Goal: Task Accomplishment & Management: Use online tool/utility

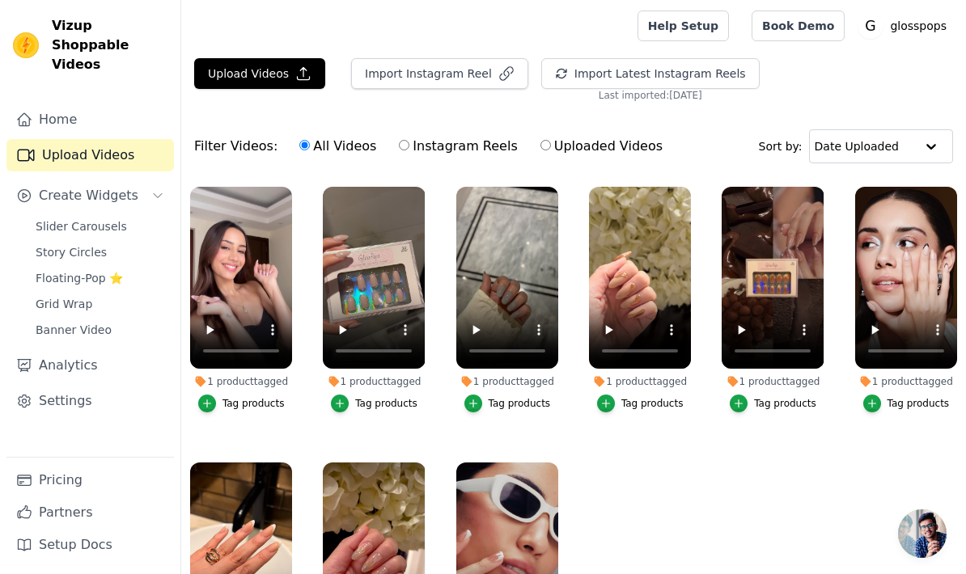
click at [405, 151] on label "Instagram Reels" at bounding box center [458, 146] width 120 height 21
click at [405, 150] on input "Instagram Reels" at bounding box center [404, 145] width 11 height 11
radio input "true"
click at [459, 84] on button "Import Instagram Reel" at bounding box center [439, 73] width 177 height 31
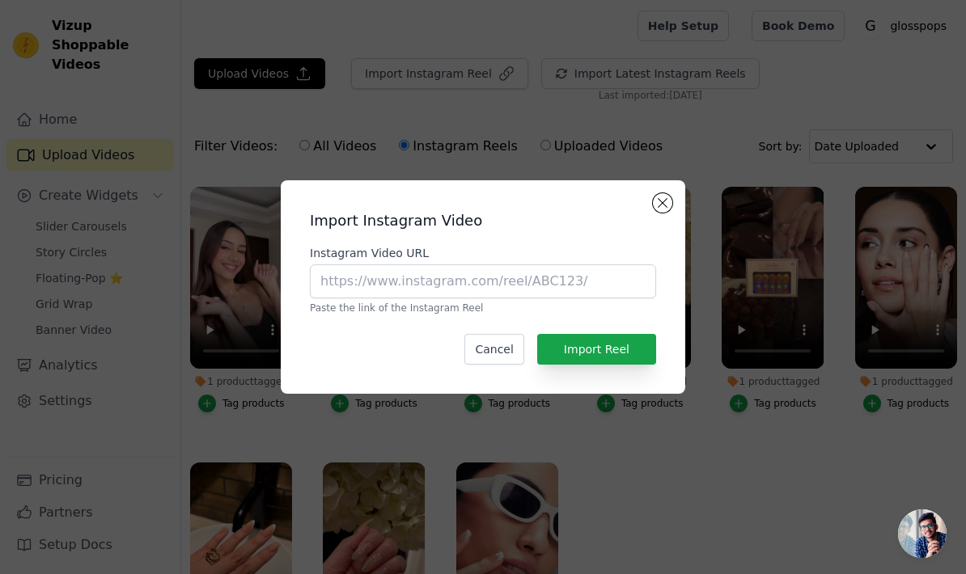
click at [435, 315] on div "Instagram Video URL Paste the link of the Instagram Reel" at bounding box center [483, 280] width 346 height 70
click at [432, 298] on input "Instagram Video URL" at bounding box center [483, 281] width 346 height 34
click at [392, 298] on input "Instagram Video URL" at bounding box center [483, 281] width 346 height 34
click at [386, 298] on input "Instagram Video URL" at bounding box center [483, 281] width 346 height 34
click at [374, 298] on input "Instagram Video URL" at bounding box center [483, 281] width 346 height 34
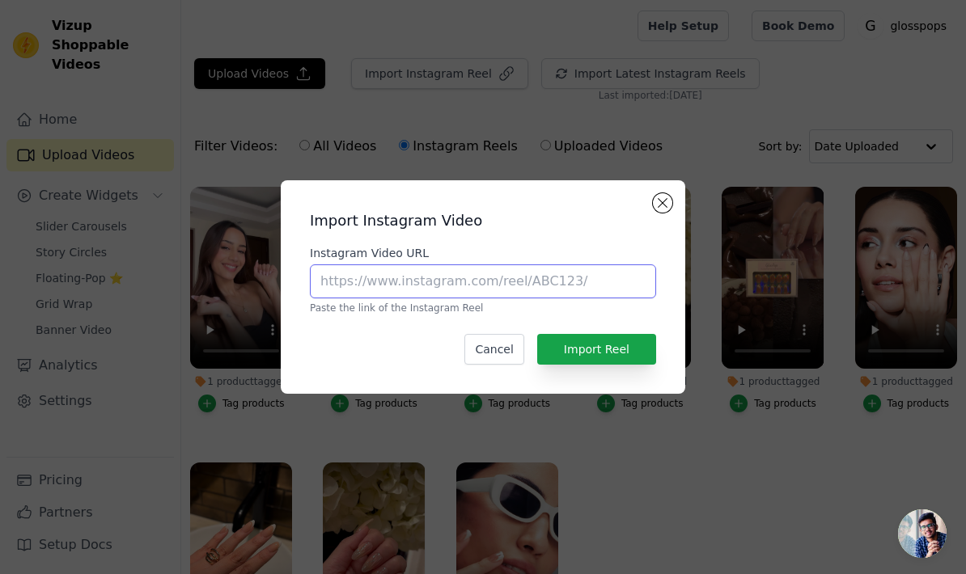
click at [356, 298] on input "Instagram Video URL" at bounding box center [483, 281] width 346 height 34
paste input "[URL][DOMAIN_NAME]"
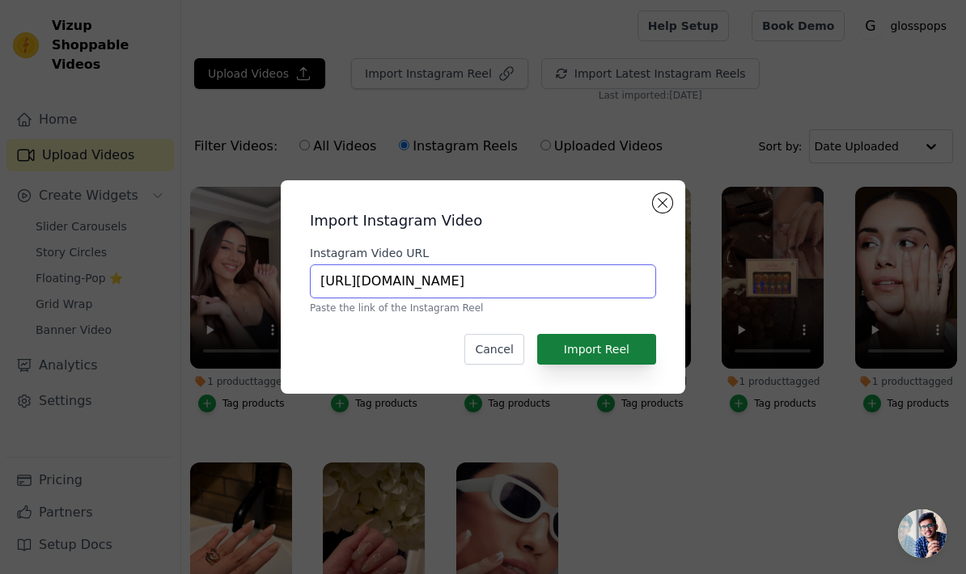
type input "[URL][DOMAIN_NAME]"
click at [594, 365] on button "Import Reel" at bounding box center [596, 349] width 119 height 31
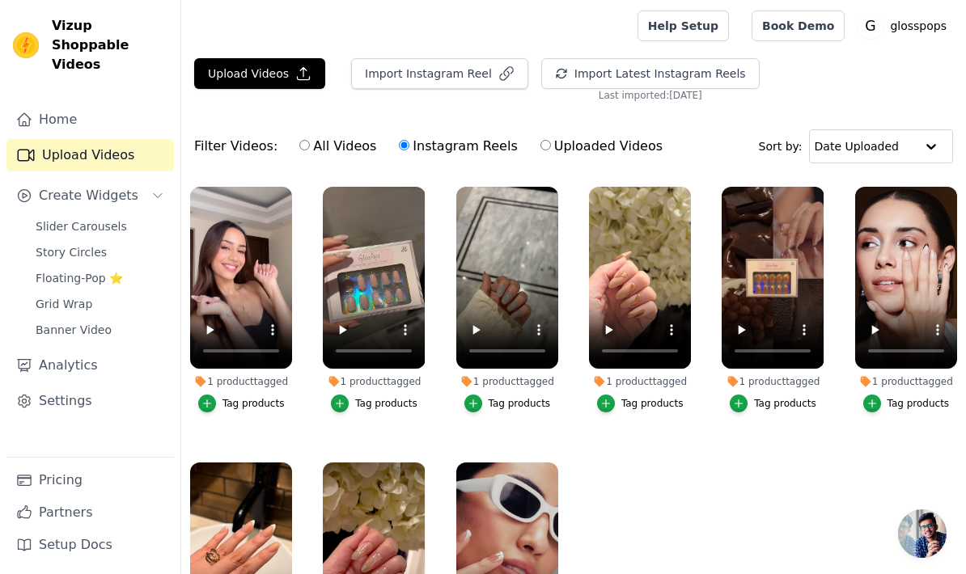
scroll to position [5, 0]
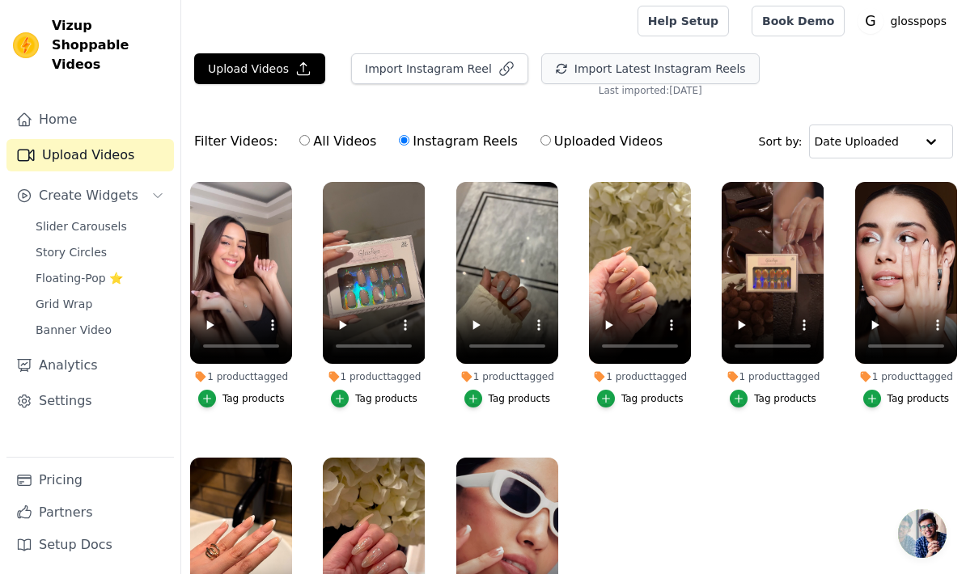
click at [555, 70] on icon "button" at bounding box center [561, 68] width 13 height 13
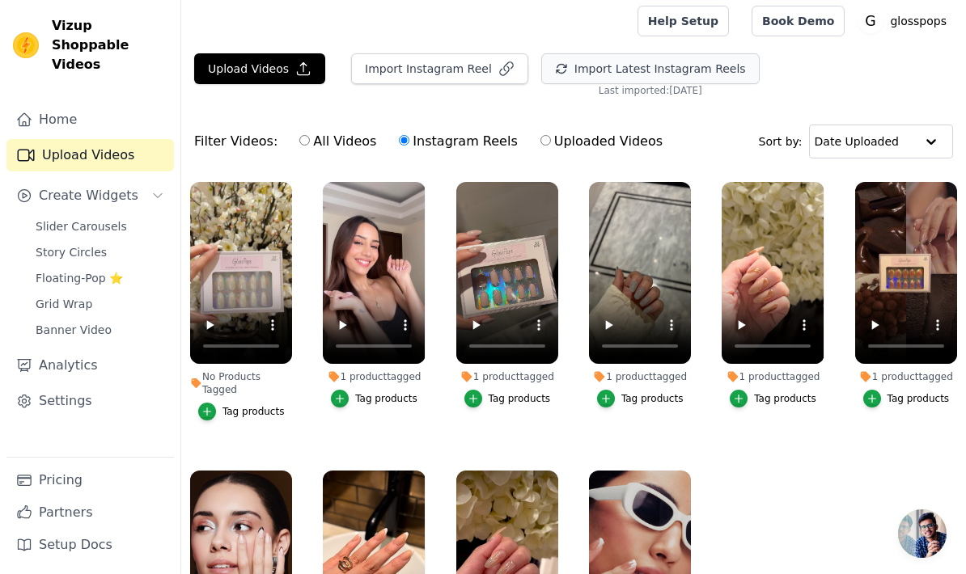
click at [218, 408] on button "Tag products" at bounding box center [241, 412] width 87 height 18
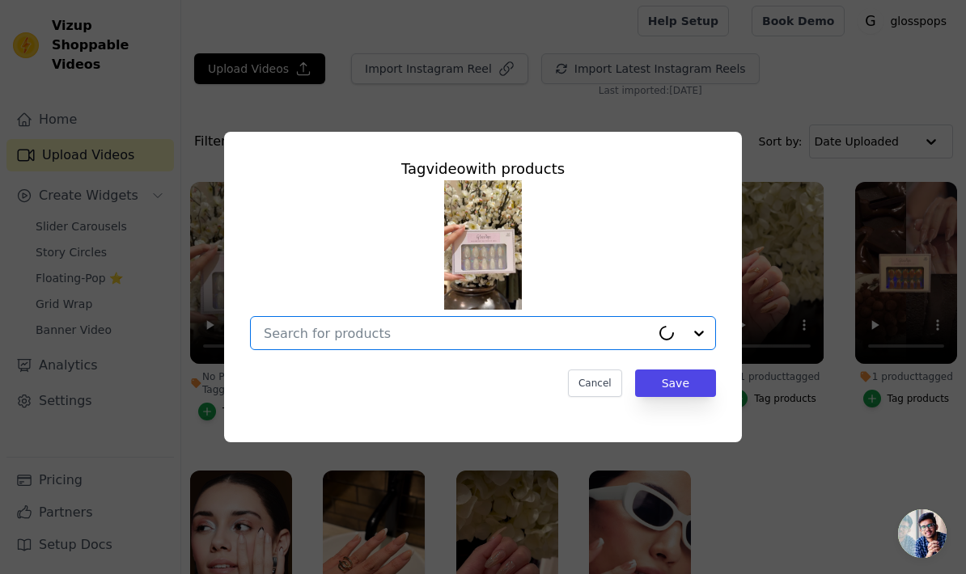
click at [334, 341] on input "No Products Tagged Tag video with products Option undefined, selected. Cancel S…" at bounding box center [457, 333] width 387 height 15
type input "silk"
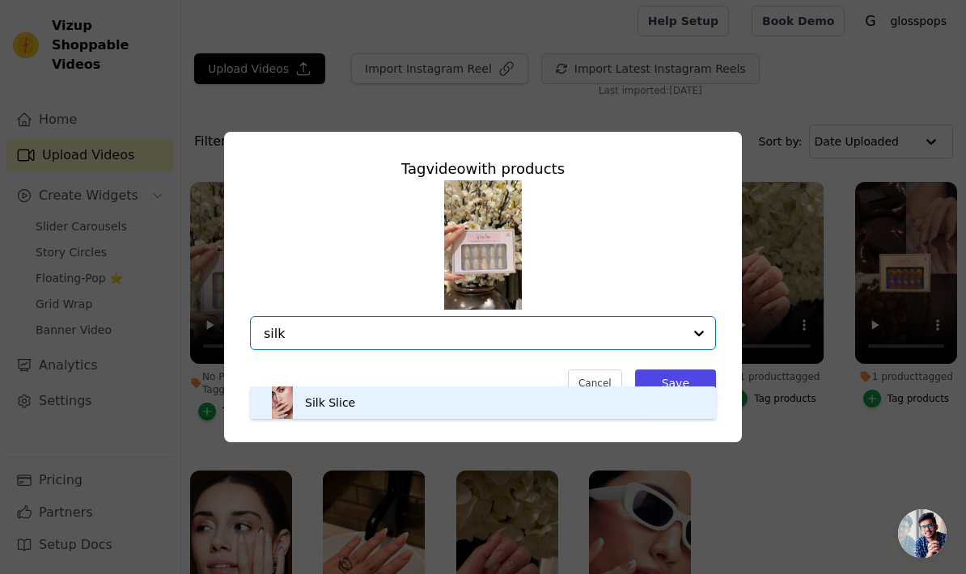
click at [352, 403] on div "Silk Slice" at bounding box center [482, 403] width 433 height 32
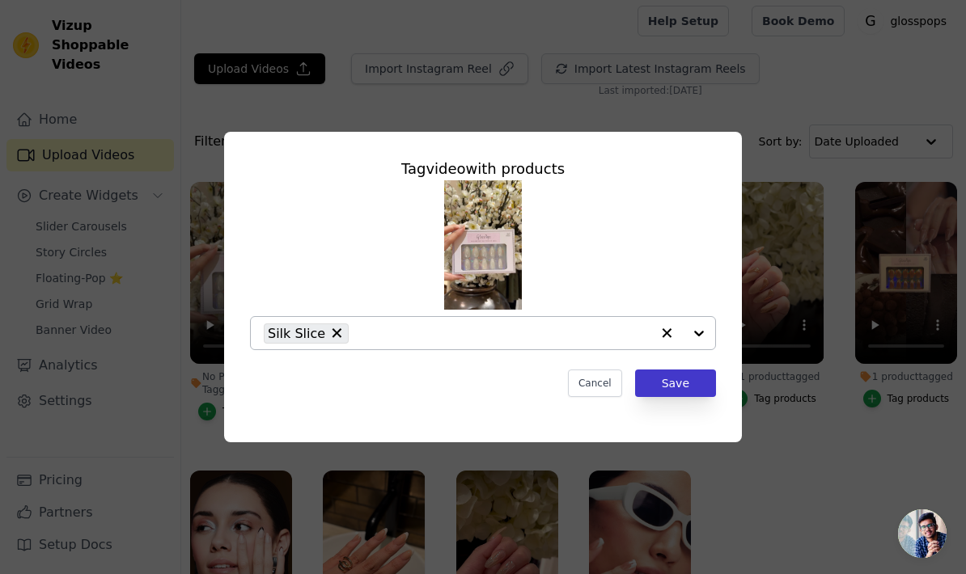
click at [663, 397] on button "Save" at bounding box center [675, 383] width 81 height 27
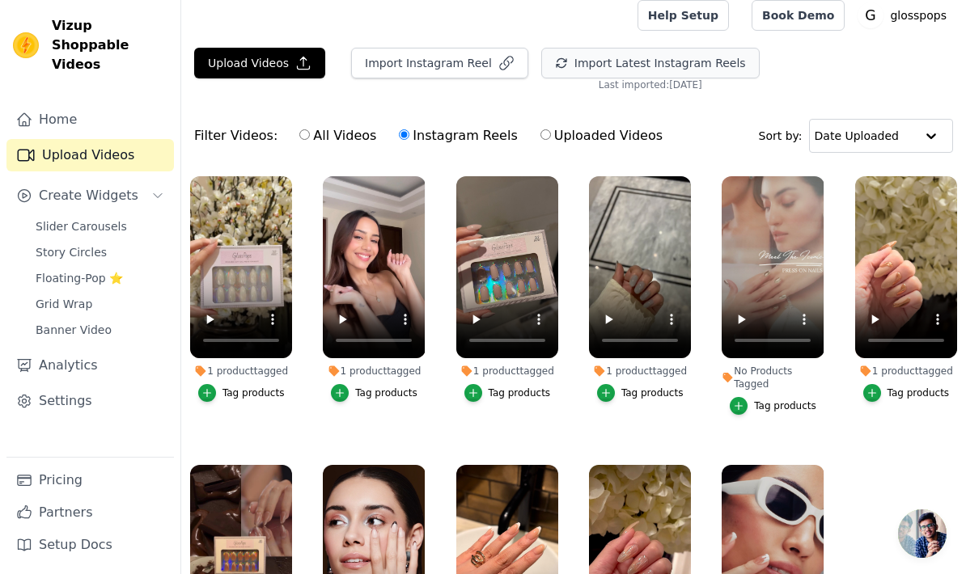
scroll to position [6, 0]
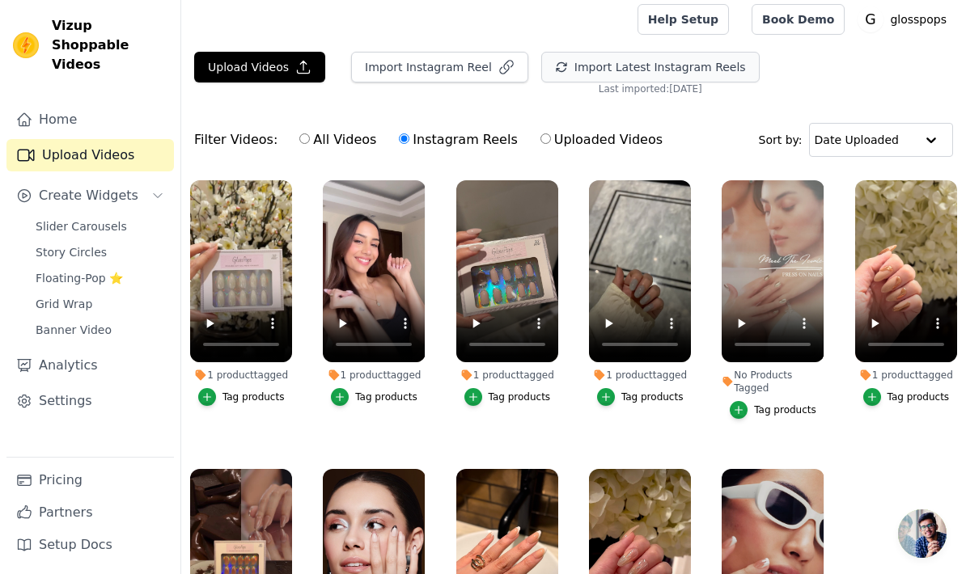
click at [338, 144] on label "All Videos" at bounding box center [337, 139] width 78 height 21
click at [310, 144] on input "All Videos" at bounding box center [304, 138] width 11 height 11
radio input "true"
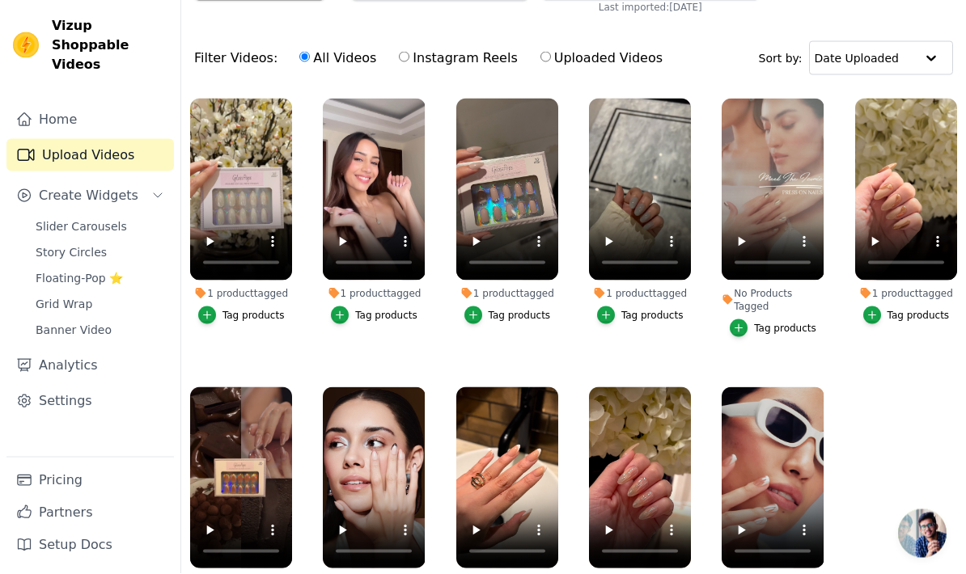
scroll to position [89, 0]
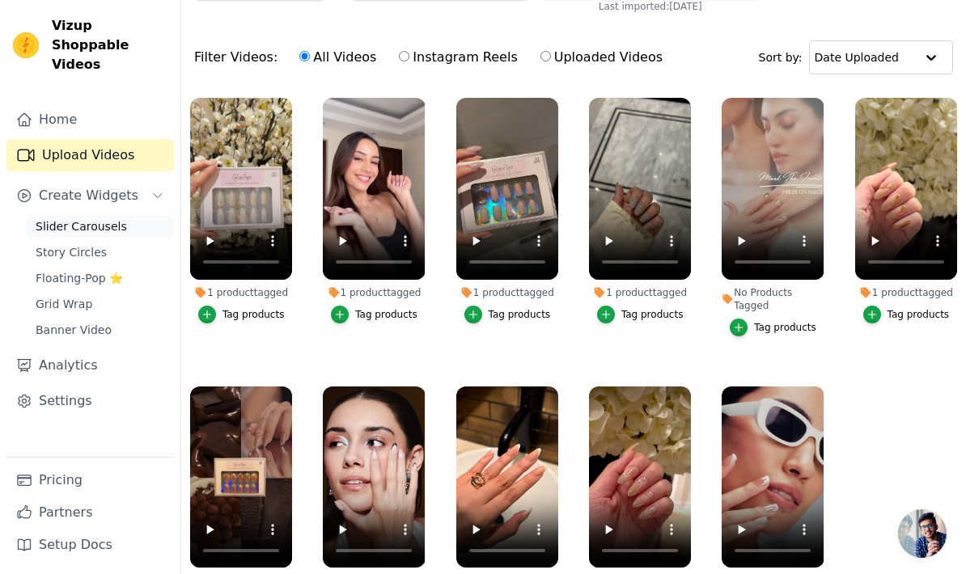
drag, startPoint x: 129, startPoint y: 205, endPoint x: 129, endPoint y: 116, distance: 89.0
click at [129, 215] on link "Slider Carousels" at bounding box center [100, 226] width 148 height 23
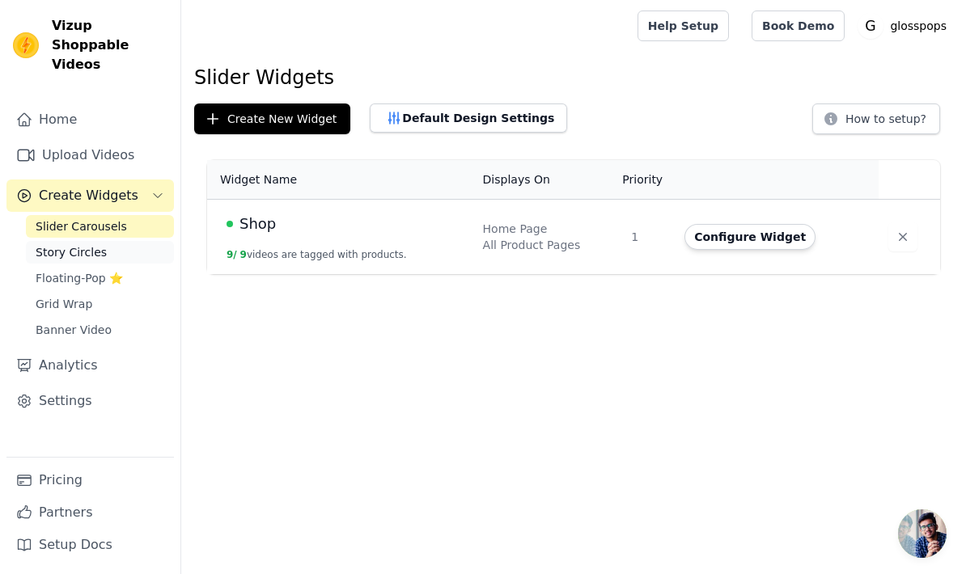
click at [131, 241] on link "Story Circles" at bounding box center [100, 252] width 148 height 23
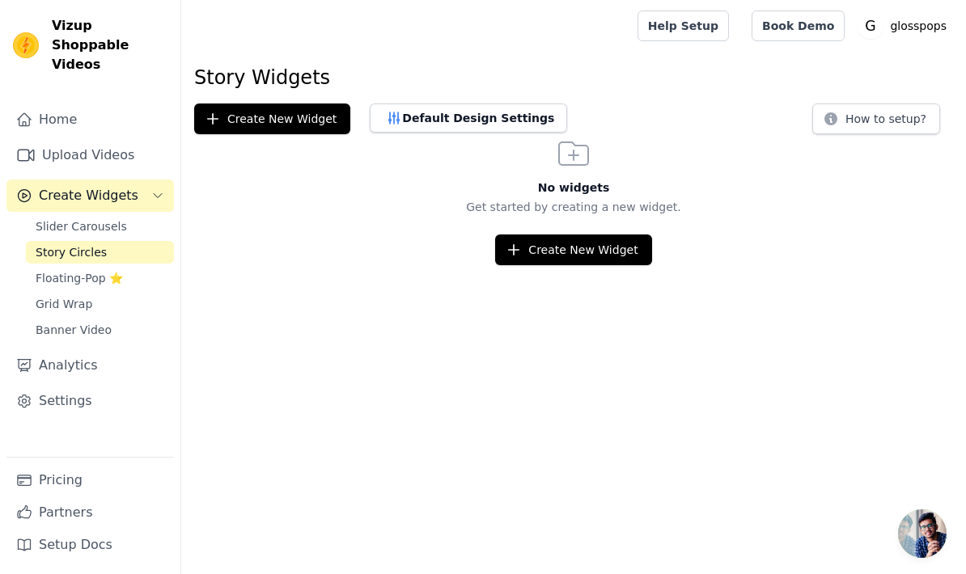
click at [129, 270] on div "Slider Carousels Story Circles Floating-Pop ⭐ Grid Wrap Banner Video" at bounding box center [100, 278] width 148 height 126
click at [117, 270] on span "Floating-Pop ⭐" at bounding box center [79, 278] width 87 height 16
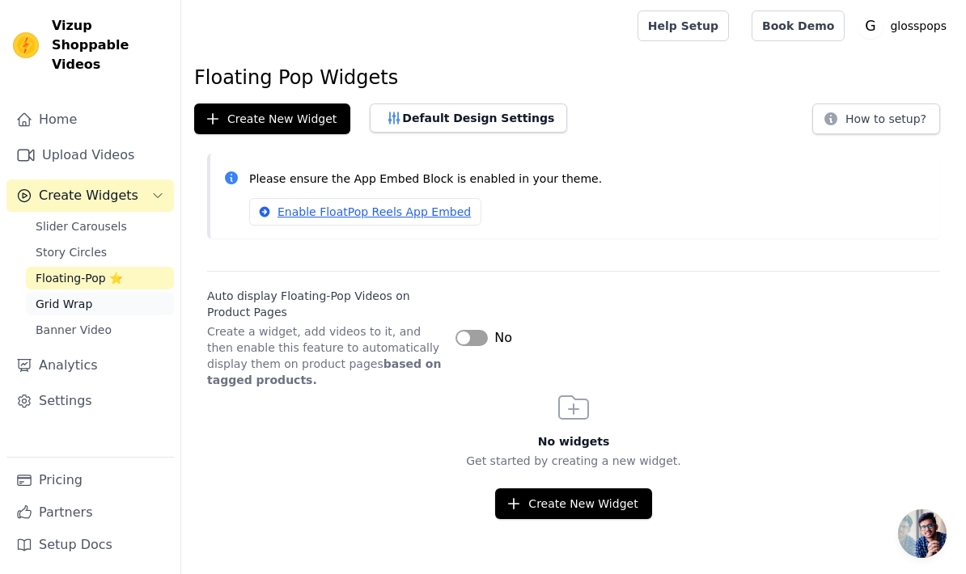
click at [119, 293] on link "Grid Wrap" at bounding box center [100, 304] width 148 height 23
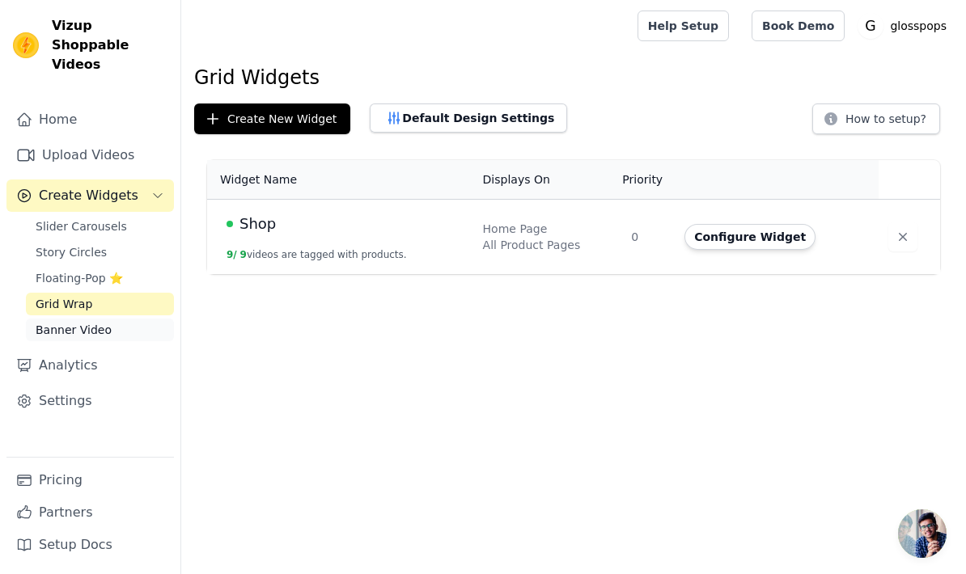
click at [118, 319] on link "Banner Video" at bounding box center [100, 330] width 148 height 23
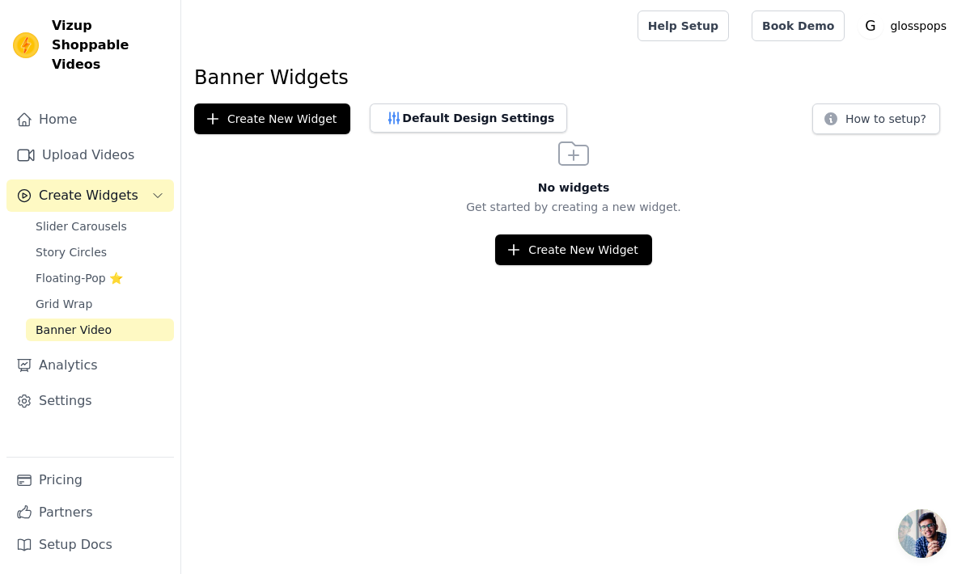
click at [120, 273] on div "Slider Carousels Story Circles Floating-Pop ⭐ Grid Wrap Banner Video" at bounding box center [100, 278] width 148 height 126
click at [116, 270] on span "Floating-Pop ⭐" at bounding box center [79, 278] width 87 height 16
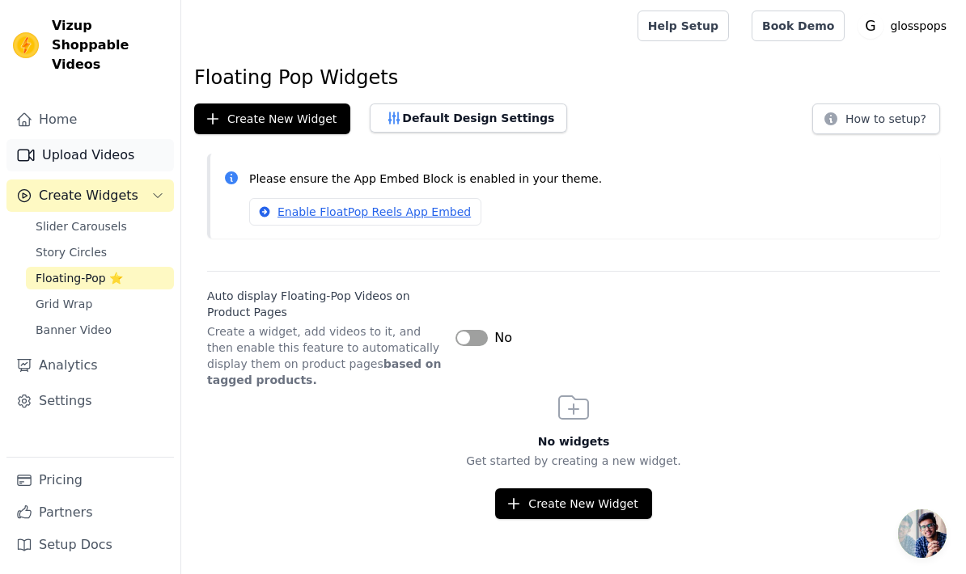
click at [91, 139] on link "Upload Videos" at bounding box center [89, 155] width 167 height 32
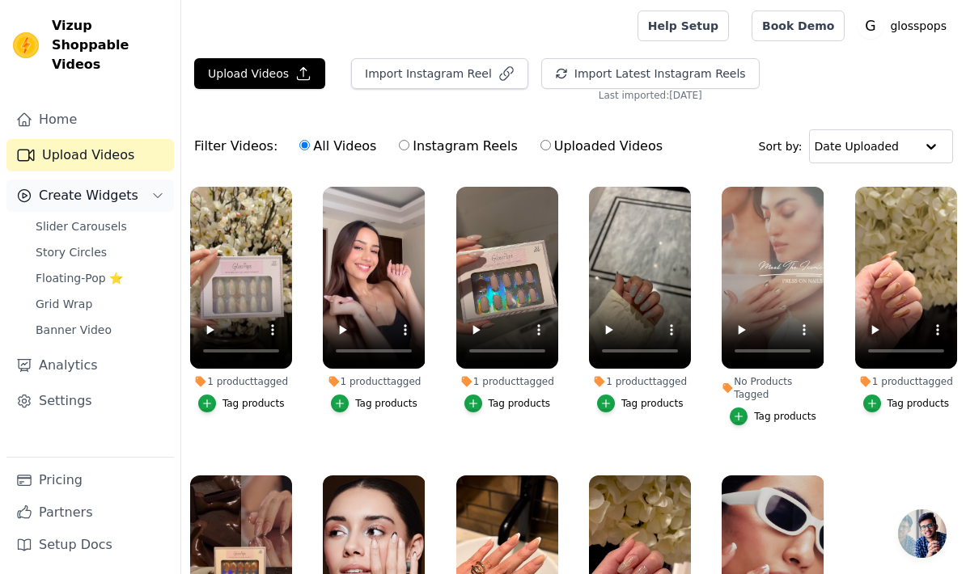
click at [125, 186] on span "Create Widgets" at bounding box center [88, 195] width 99 height 19
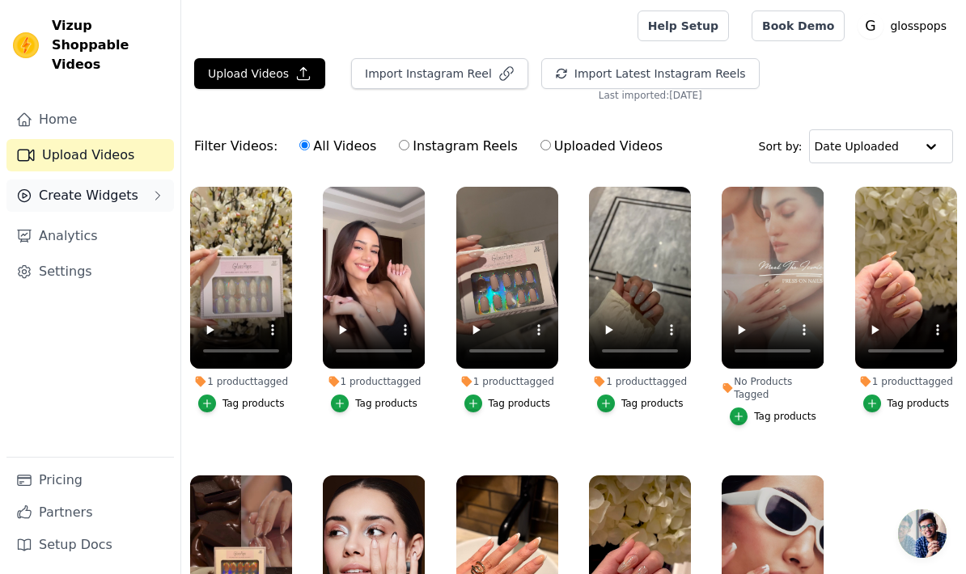
click at [125, 186] on span "Create Widgets" at bounding box center [88, 195] width 99 height 19
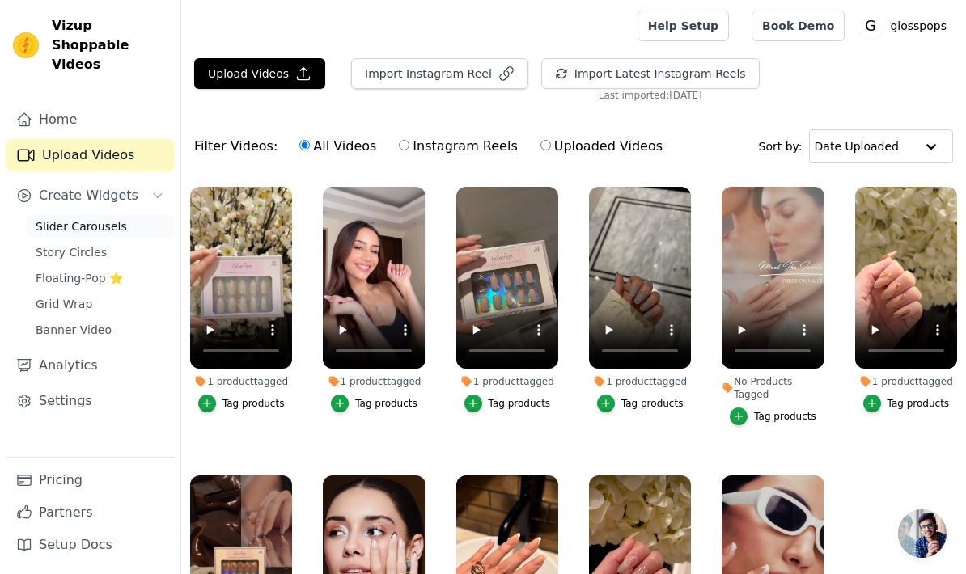
click at [112, 216] on link "Slider Carousels" at bounding box center [100, 226] width 148 height 23
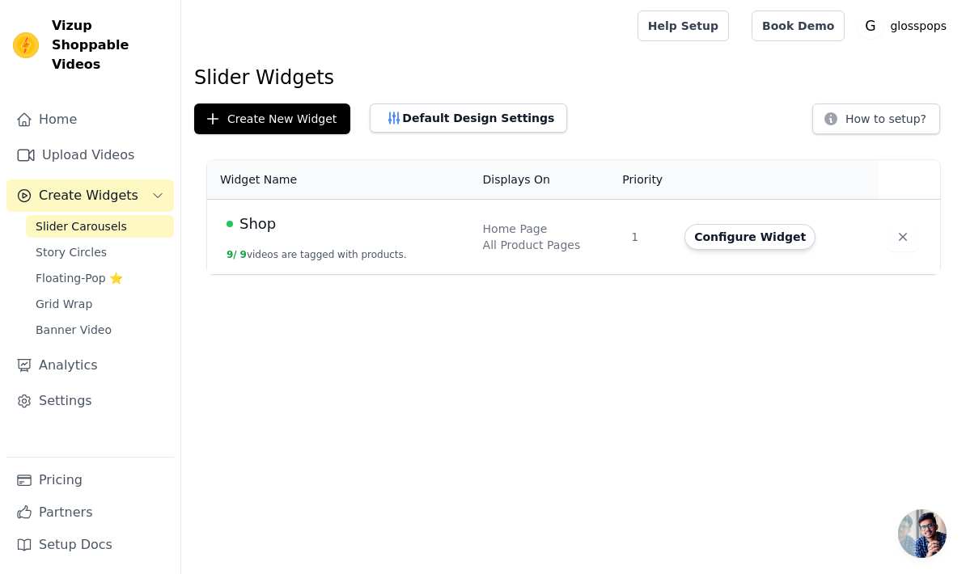
click at [102, 221] on div "Slider Carousels Story Circles Floating-Pop ⭐ Grid Wrap Banner Video" at bounding box center [100, 278] width 148 height 126
click at [104, 241] on link "Story Circles" at bounding box center [100, 252] width 148 height 23
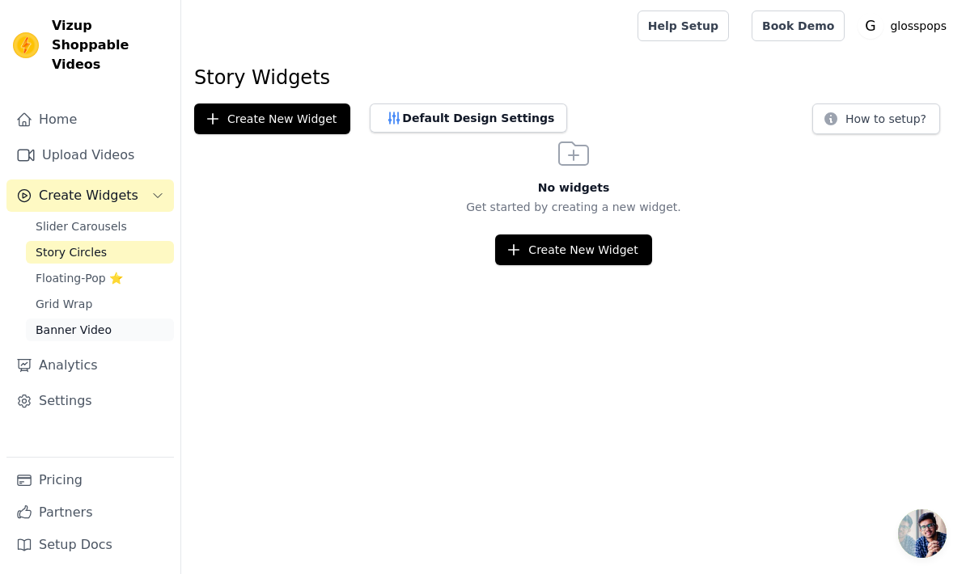
click at [100, 322] on span "Banner Video" at bounding box center [74, 330] width 76 height 16
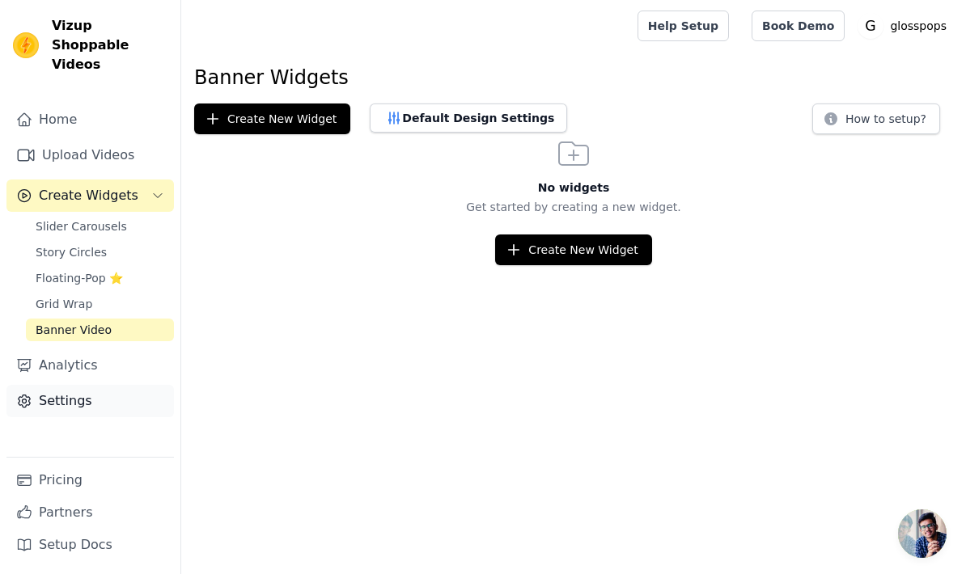
click at [91, 388] on link "Settings" at bounding box center [89, 401] width 167 height 32
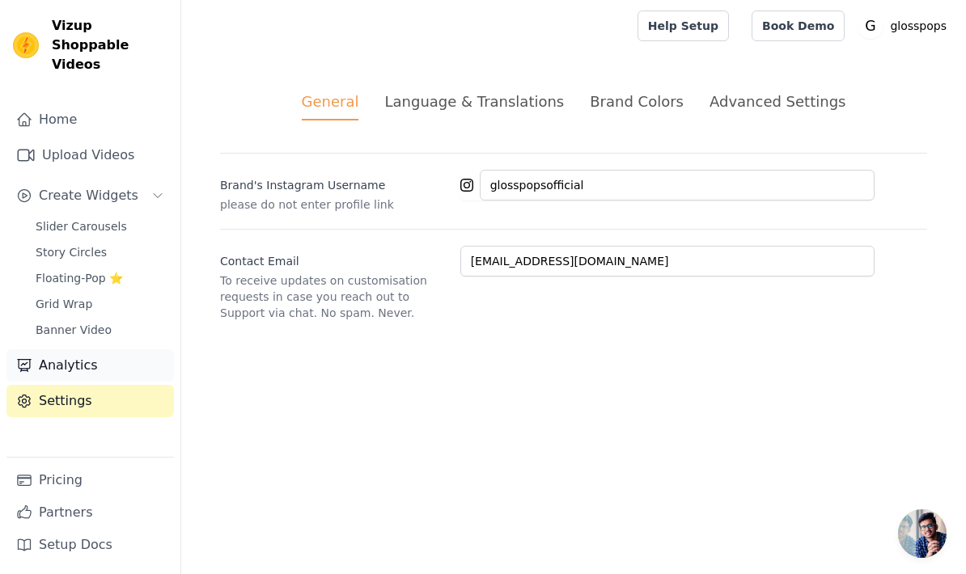
click at [111, 349] on link "Analytics" at bounding box center [89, 365] width 167 height 32
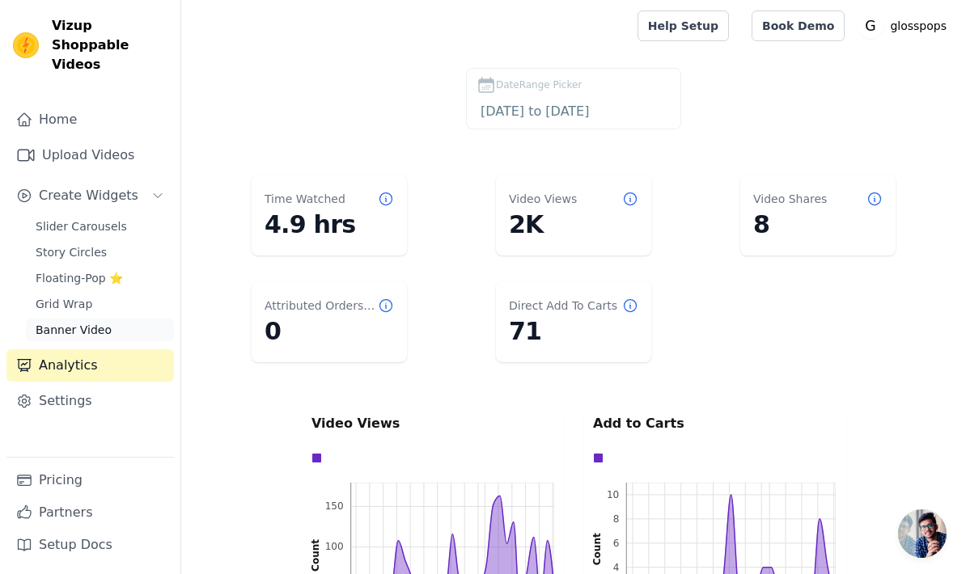
click at [135, 319] on link "Banner Video" at bounding box center [100, 330] width 148 height 23
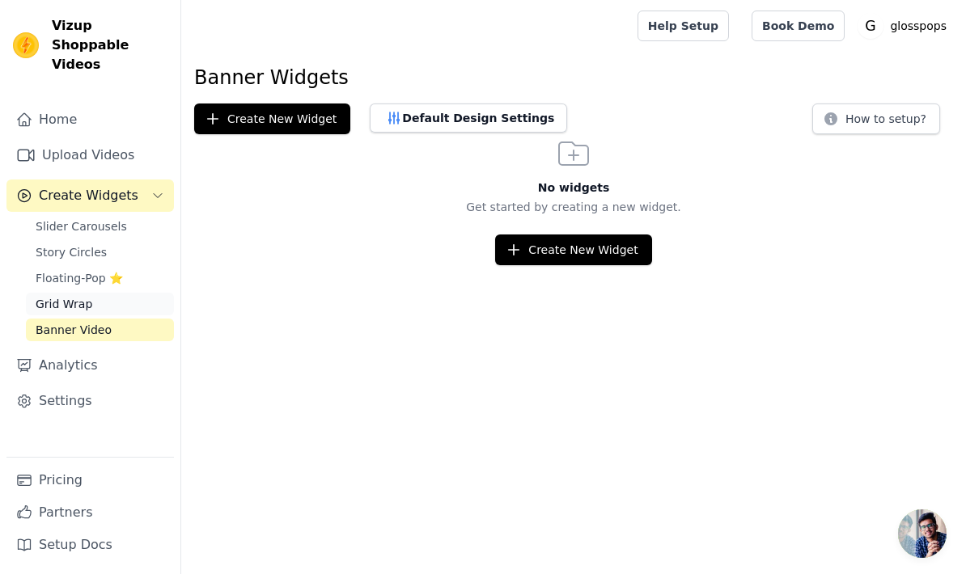
click at [120, 294] on link "Grid Wrap" at bounding box center [100, 304] width 148 height 23
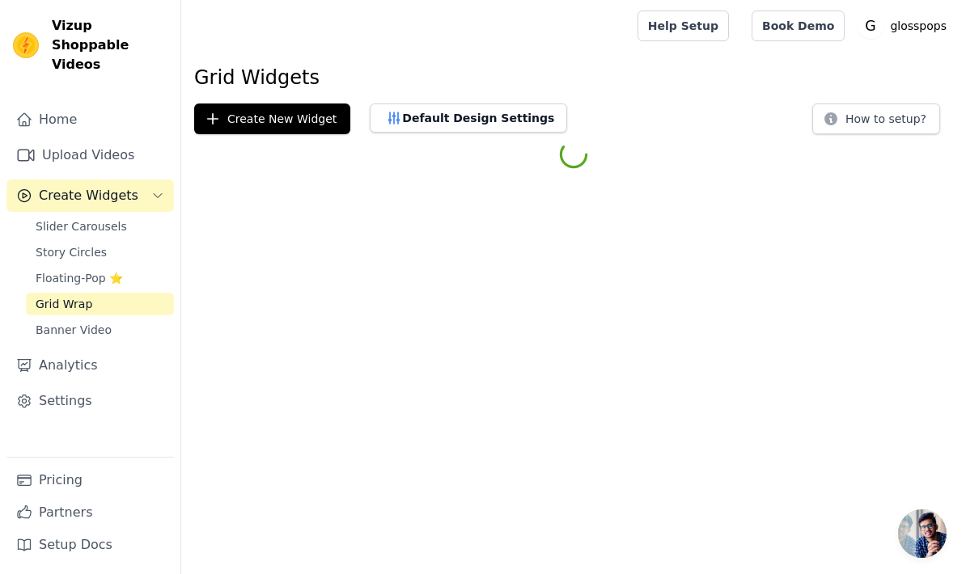
click at [103, 247] on div "Slider Carousels Story Circles Floating-Pop ⭐ Grid Wrap Banner Video" at bounding box center [100, 278] width 148 height 126
click at [103, 241] on link "Story Circles" at bounding box center [100, 252] width 148 height 23
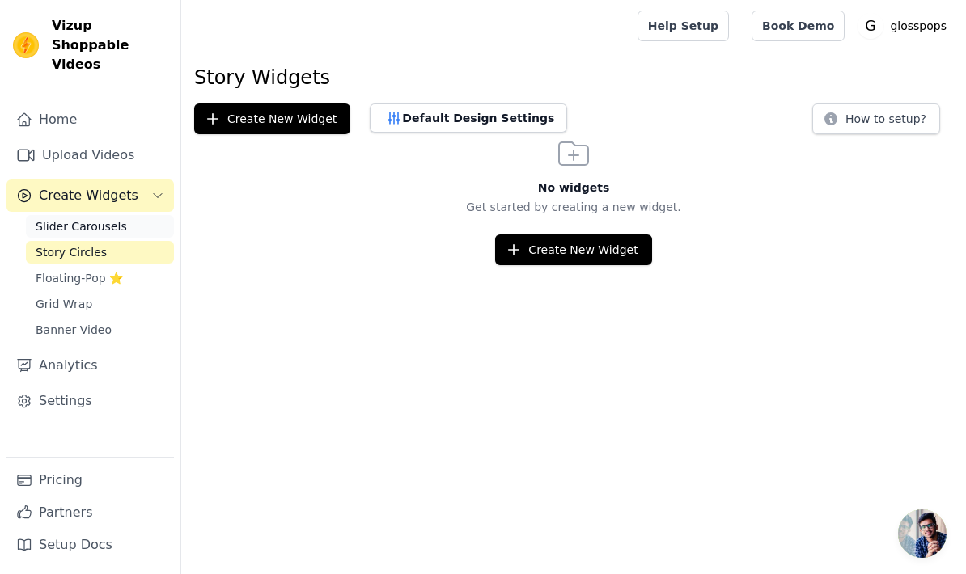
click at [112, 218] on span "Slider Carousels" at bounding box center [81, 226] width 91 height 16
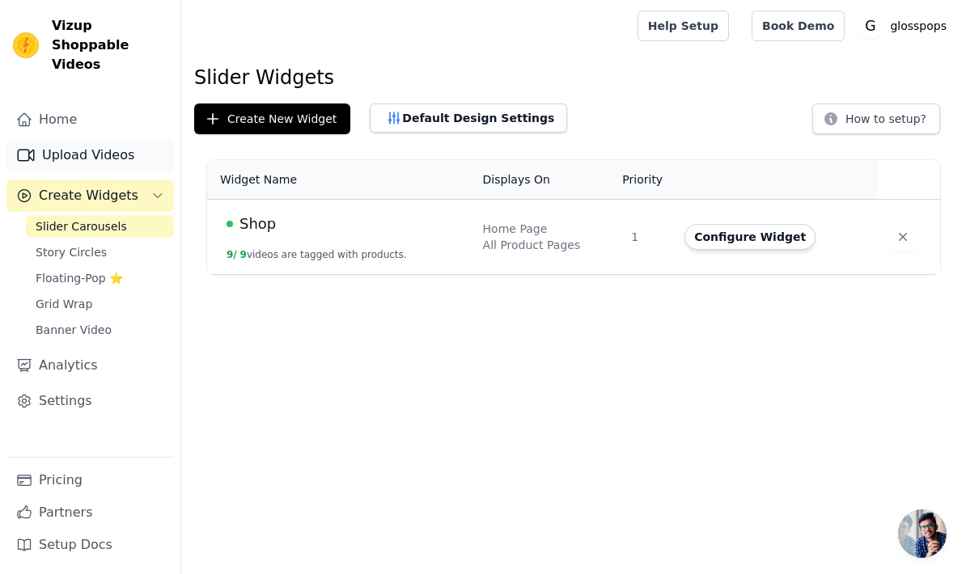
click at [113, 146] on link "Upload Videos" at bounding box center [89, 155] width 167 height 32
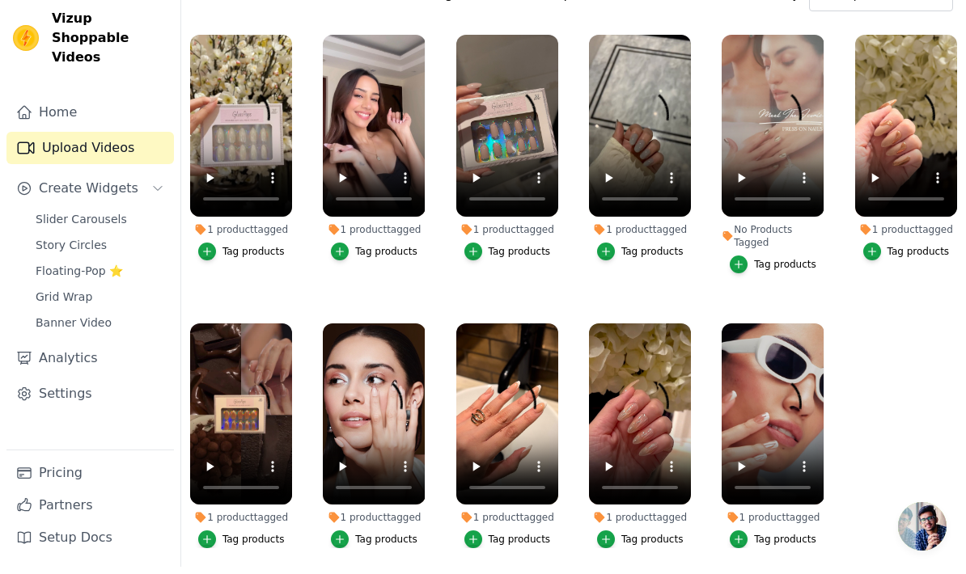
scroll to position [206, 0]
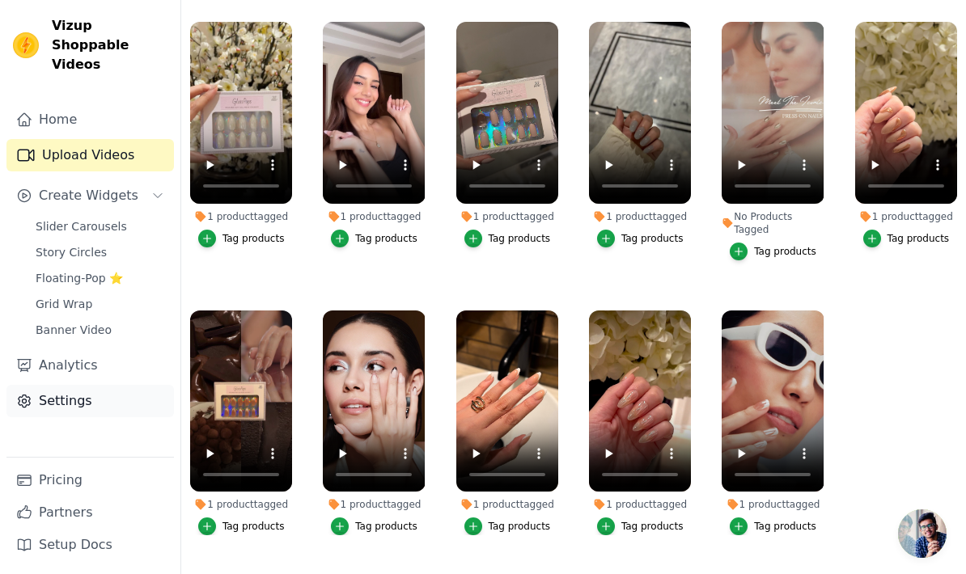
drag, startPoint x: 95, startPoint y: 382, endPoint x: 95, endPoint y: 176, distance: 206.2
click at [95, 385] on link "Settings" at bounding box center [89, 401] width 167 height 32
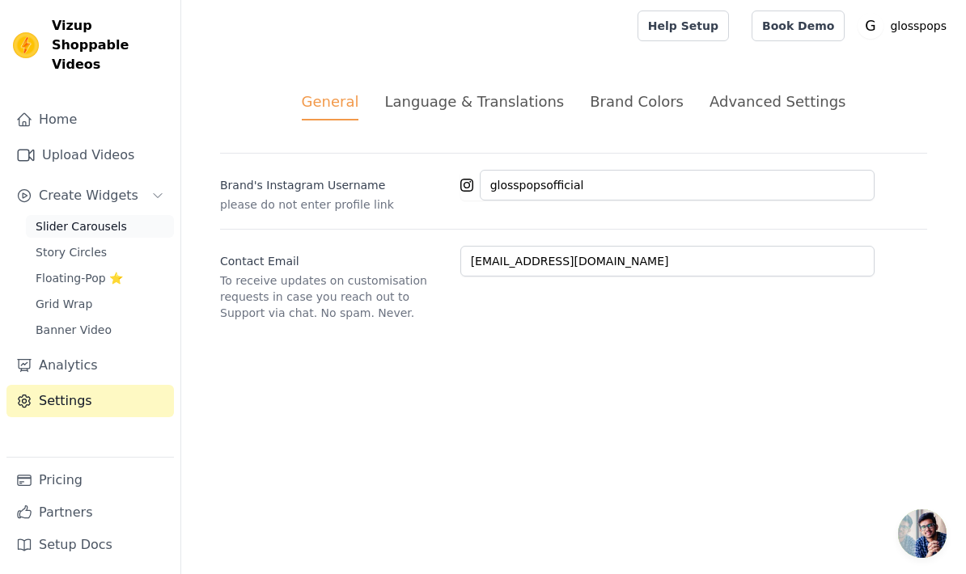
click at [107, 218] on span "Slider Carousels" at bounding box center [81, 226] width 91 height 16
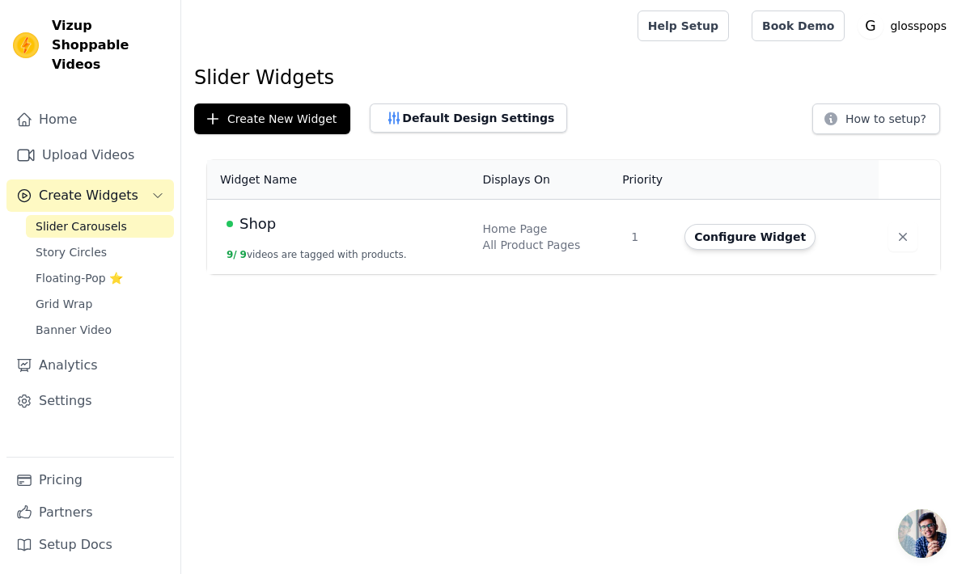
click at [727, 236] on button "Configure Widget" at bounding box center [749, 237] width 131 height 26
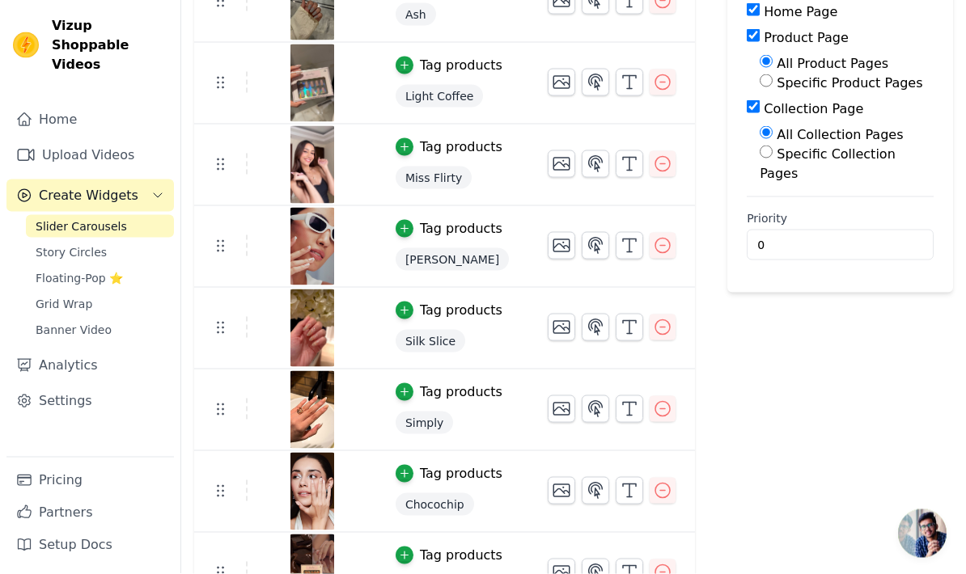
scroll to position [106, 0]
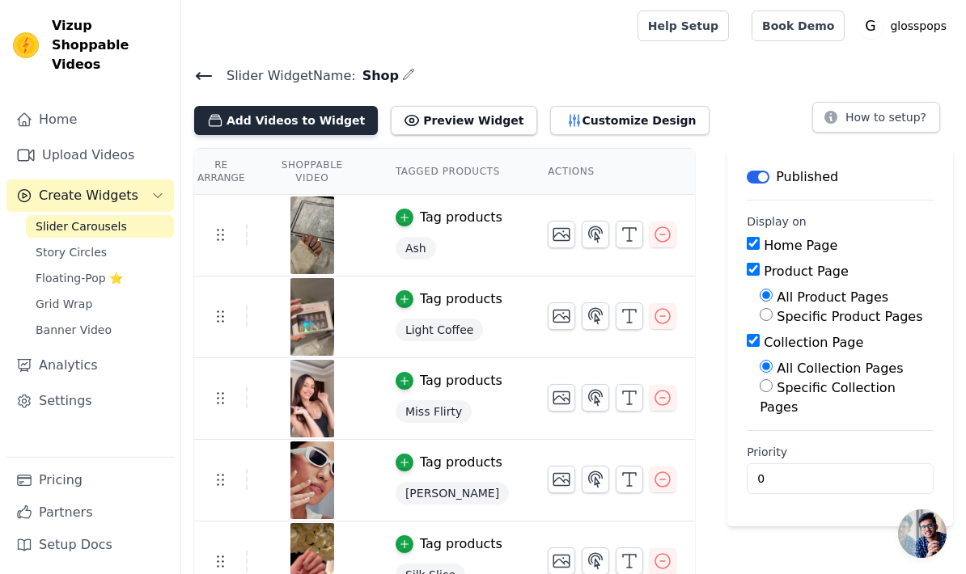
click at [268, 123] on button "Add Videos to Widget" at bounding box center [286, 120] width 184 height 29
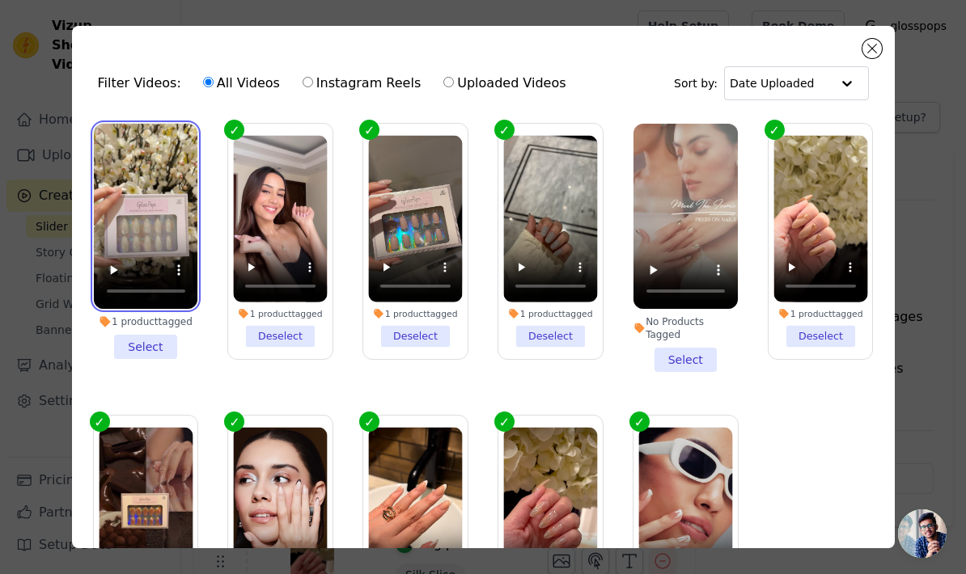
click at [161, 280] on video at bounding box center [146, 216] width 104 height 185
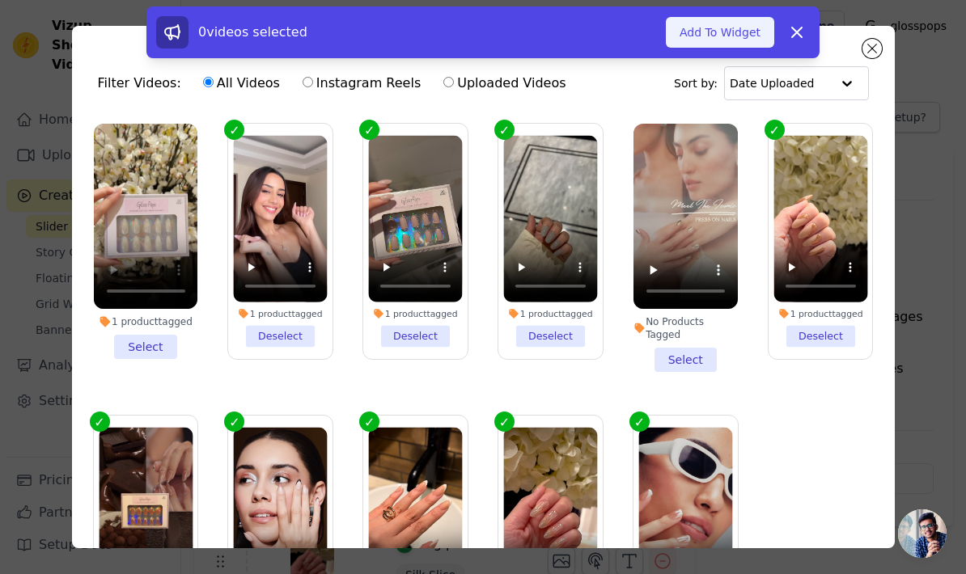
click at [733, 39] on button "Add To Widget" at bounding box center [720, 32] width 108 height 31
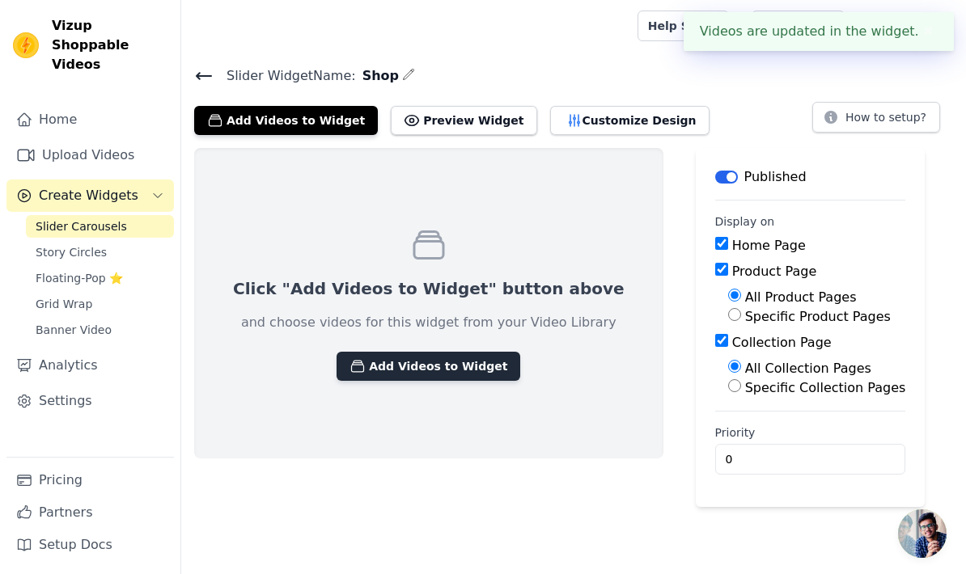
click at [408, 370] on button "Add Videos to Widget" at bounding box center [428, 366] width 184 height 29
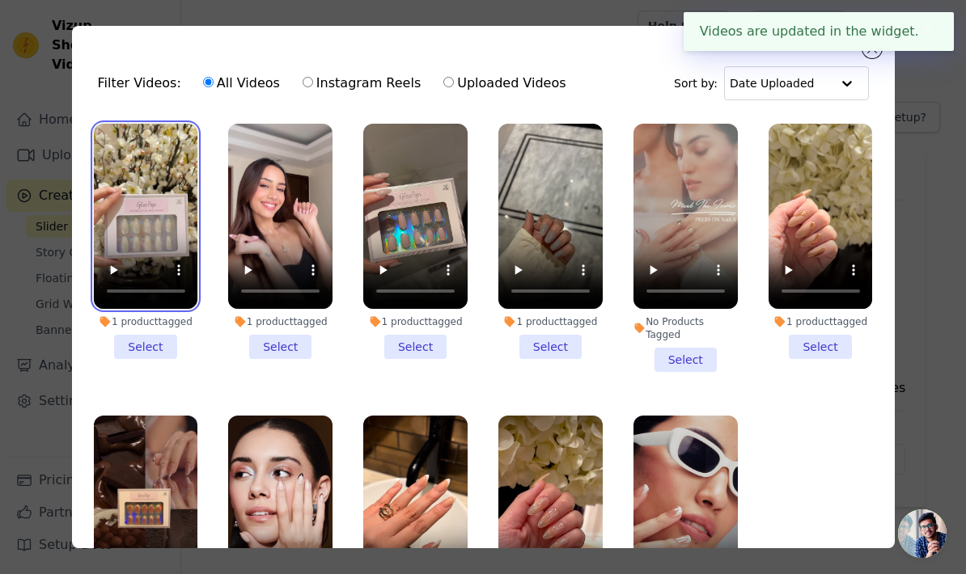
click at [166, 294] on video at bounding box center [146, 216] width 104 height 185
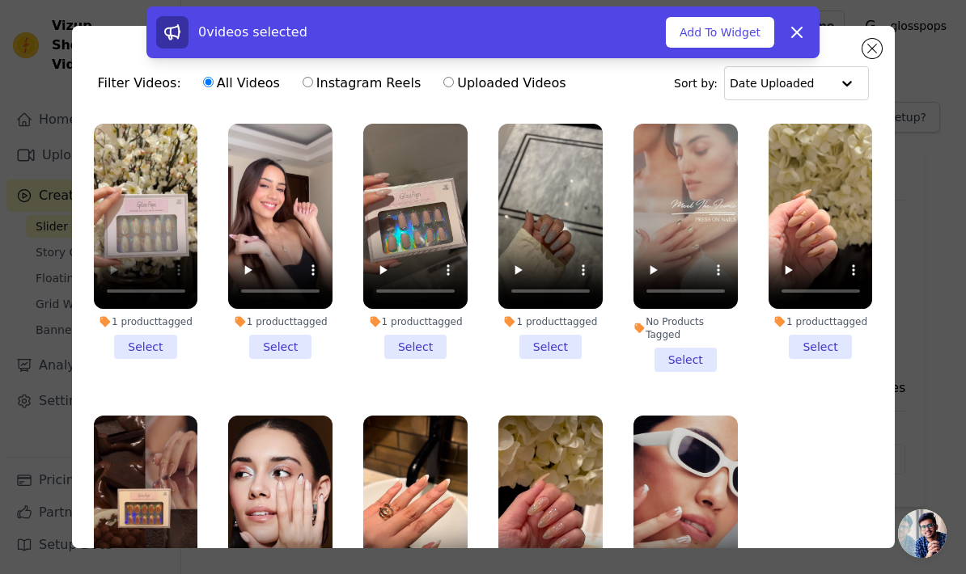
click at [151, 342] on li "1 product tagged Select" at bounding box center [146, 241] width 104 height 235
click at [0, 0] on input "1 product tagged Select" at bounding box center [0, 0] width 0 height 0
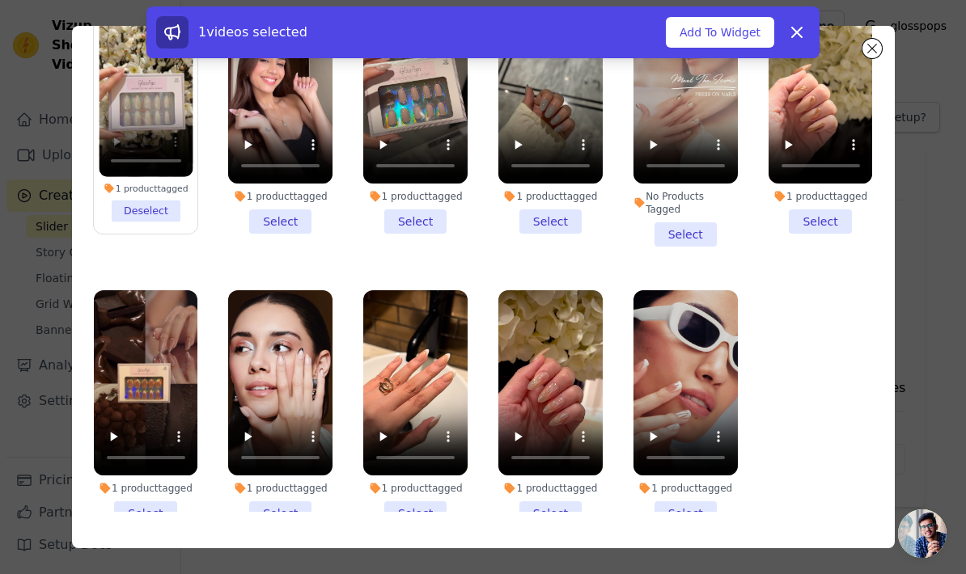
scroll to position [125, 0]
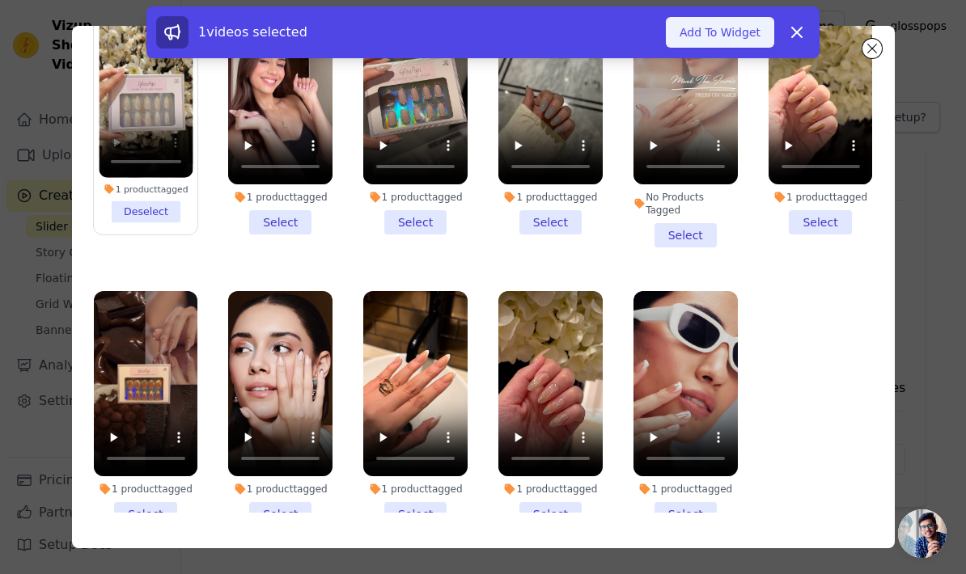
click at [731, 32] on button "Add To Widget" at bounding box center [720, 32] width 108 height 31
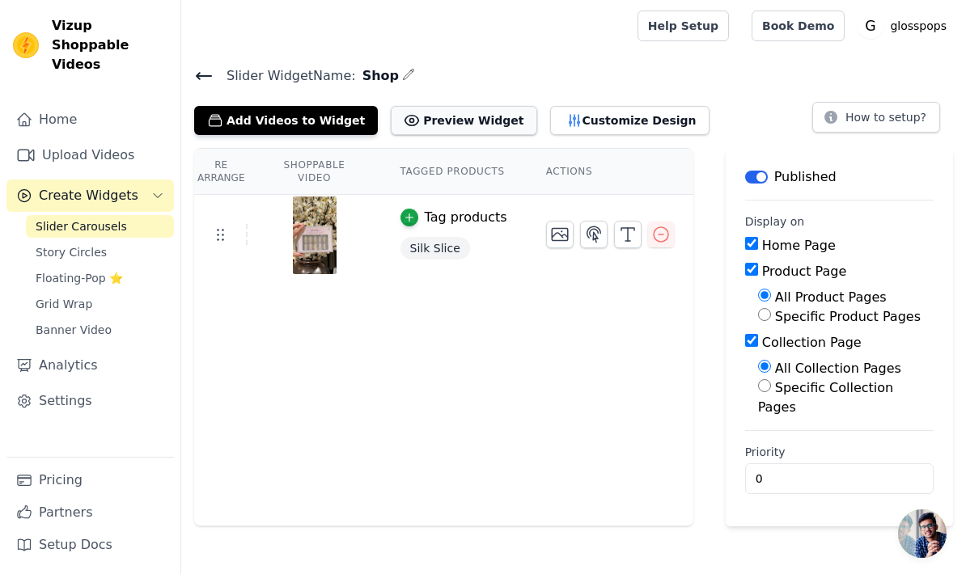
click at [431, 132] on button "Preview Widget" at bounding box center [464, 120] width 146 height 29
click at [208, 81] on icon at bounding box center [203, 75] width 19 height 19
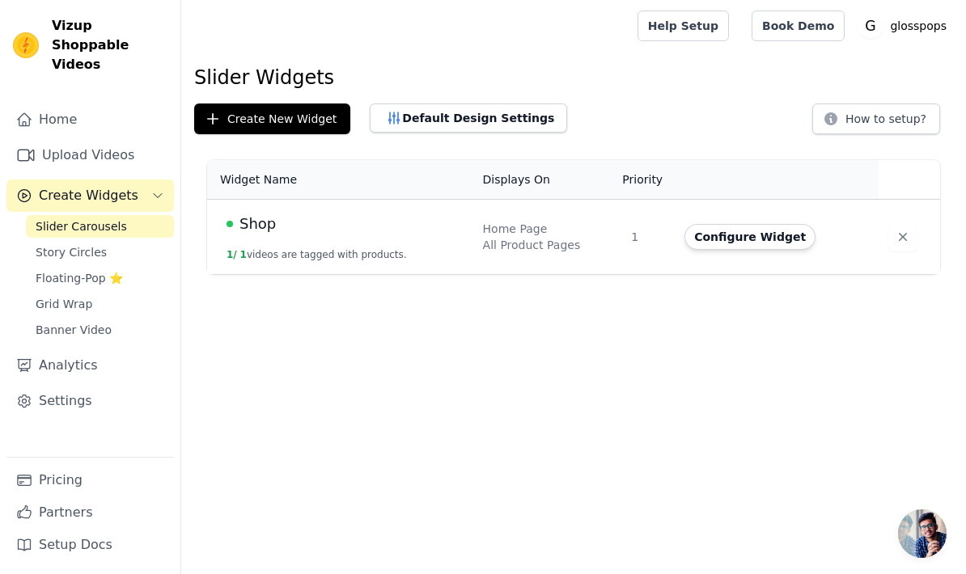
click at [758, 245] on button "Configure Widget" at bounding box center [749, 237] width 131 height 26
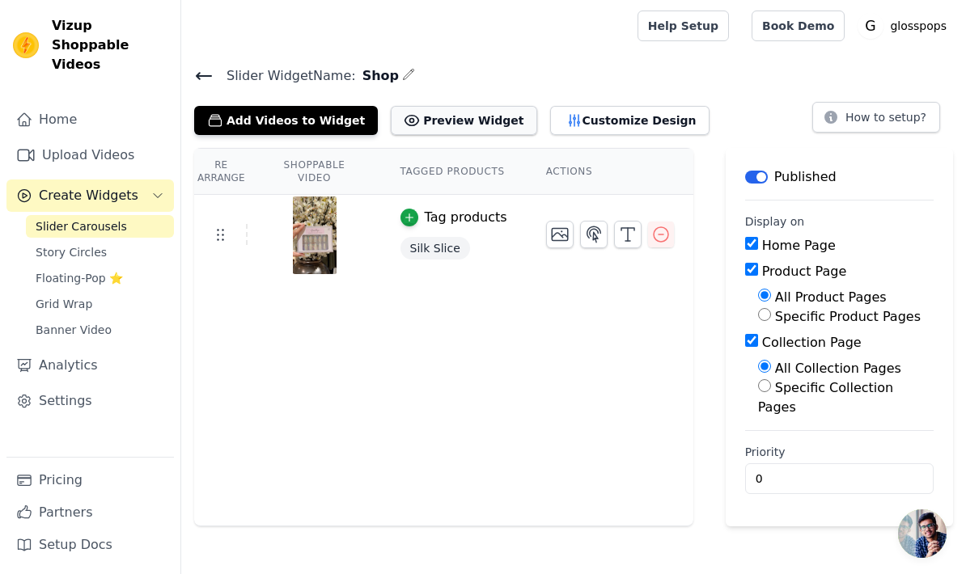
click at [435, 126] on button "Preview Widget" at bounding box center [464, 120] width 146 height 29
click at [202, 82] on icon at bounding box center [203, 75] width 19 height 19
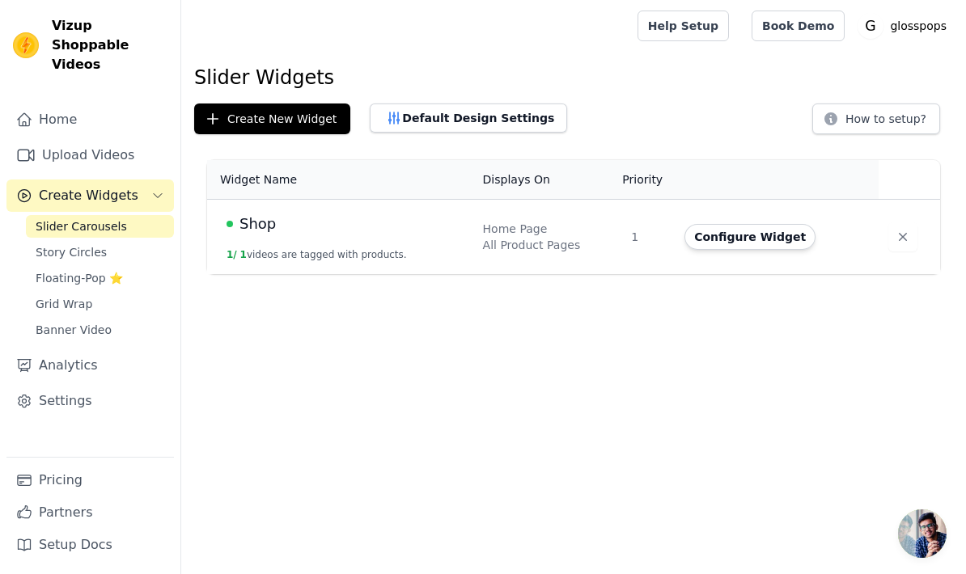
click at [643, 263] on td "1" at bounding box center [647, 237] width 53 height 75
click at [145, 215] on link "Slider Carousels" at bounding box center [100, 226] width 148 height 23
click at [735, 236] on button "Configure Widget" at bounding box center [749, 237] width 131 height 26
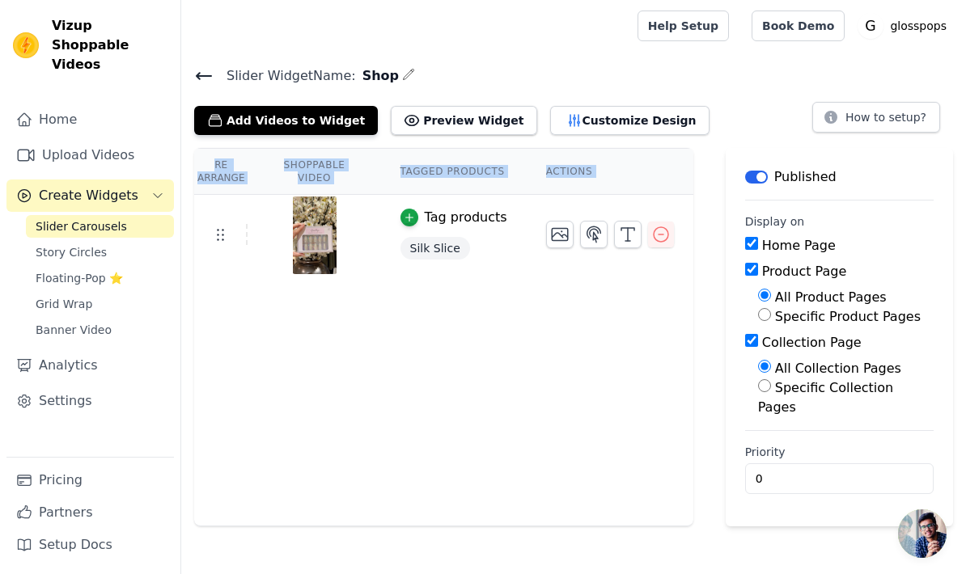
drag, startPoint x: 212, startPoint y: 241, endPoint x: 213, endPoint y: 354, distance: 113.2
click at [213, 354] on div "Re Arrange Shoppable Video Tagged Products Actions Tag products Silk Slice" at bounding box center [443, 337] width 499 height 378
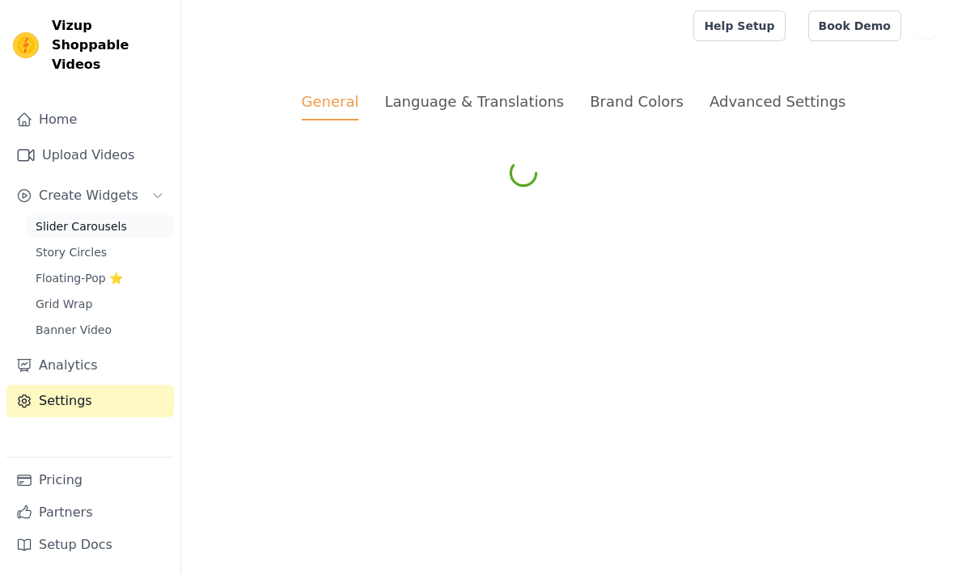
click at [86, 218] on span "Slider Carousels" at bounding box center [81, 226] width 91 height 16
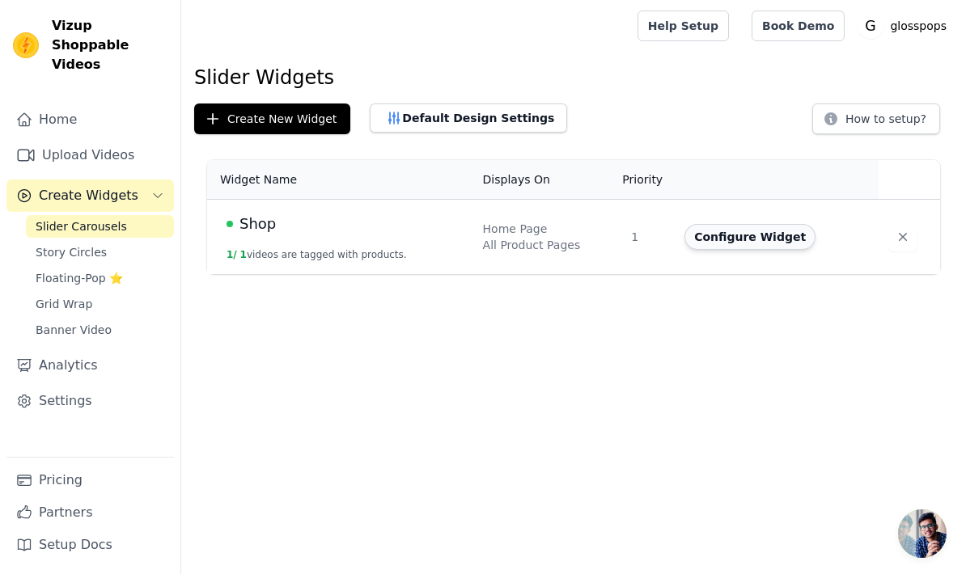
click at [785, 239] on button "Configure Widget" at bounding box center [749, 237] width 131 height 26
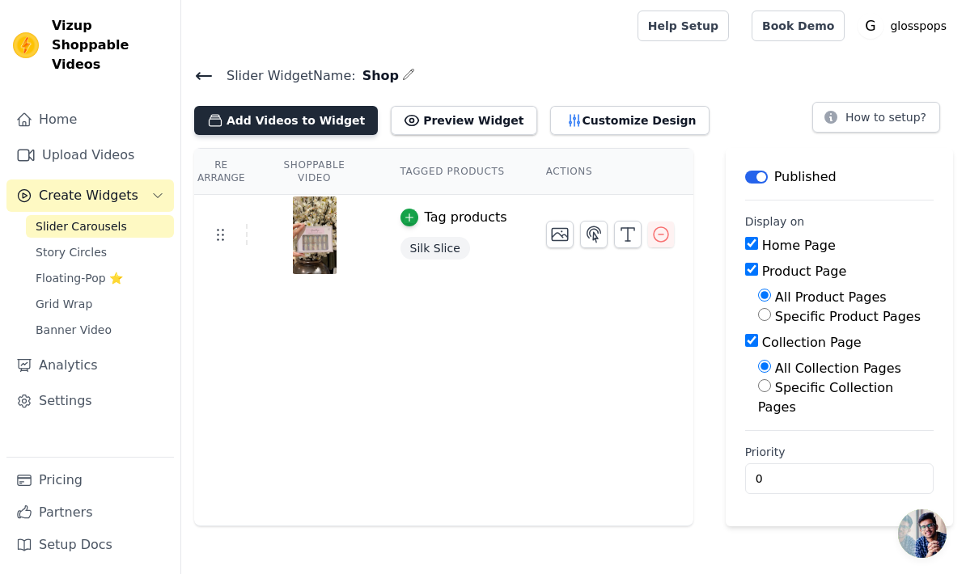
click at [284, 128] on button "Add Videos to Widget" at bounding box center [286, 120] width 184 height 29
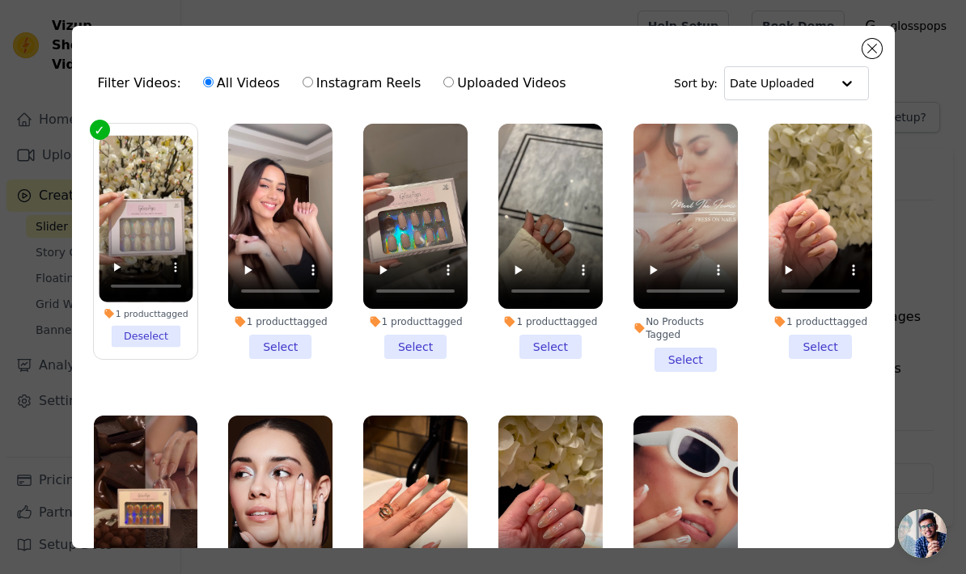
click at [556, 345] on li "1 product tagged Select" at bounding box center [550, 241] width 104 height 235
click at [0, 0] on input "1 product tagged Select" at bounding box center [0, 0] width 0 height 0
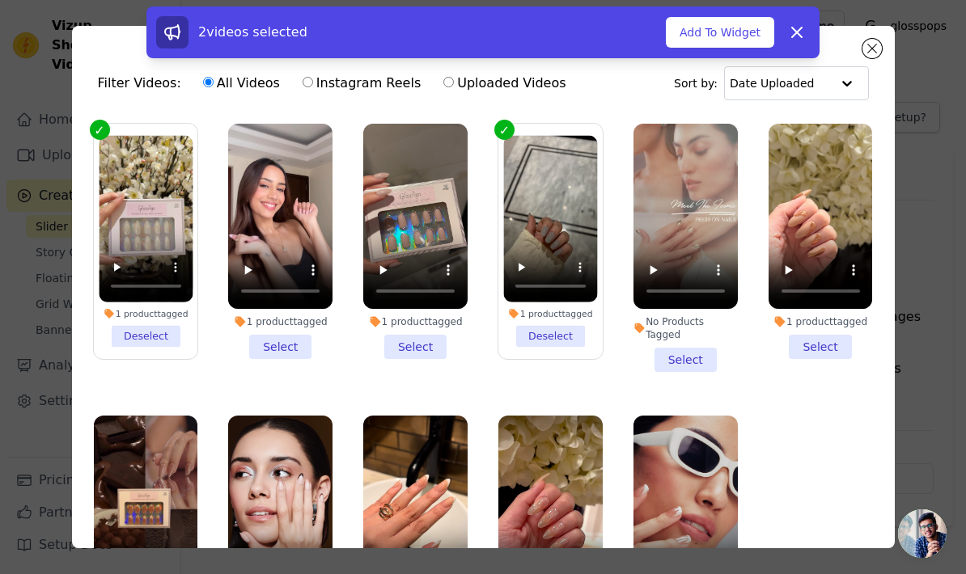
click at [408, 344] on li "1 product tagged Select" at bounding box center [415, 241] width 104 height 235
click at [0, 0] on input "1 product tagged Select" at bounding box center [0, 0] width 0 height 0
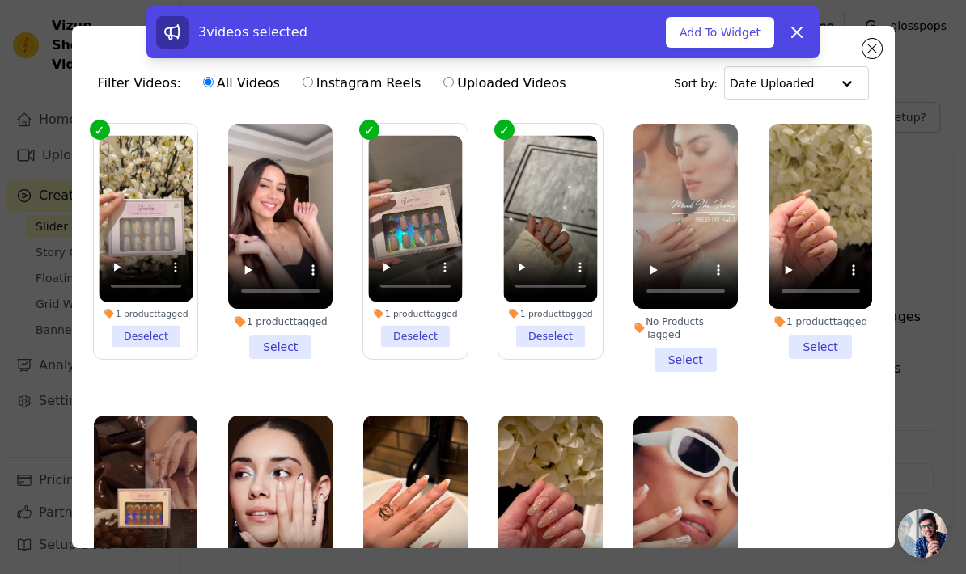
click at [285, 349] on li "1 product tagged Select" at bounding box center [280, 241] width 104 height 235
click at [0, 0] on input "1 product tagged Select" at bounding box center [0, 0] width 0 height 0
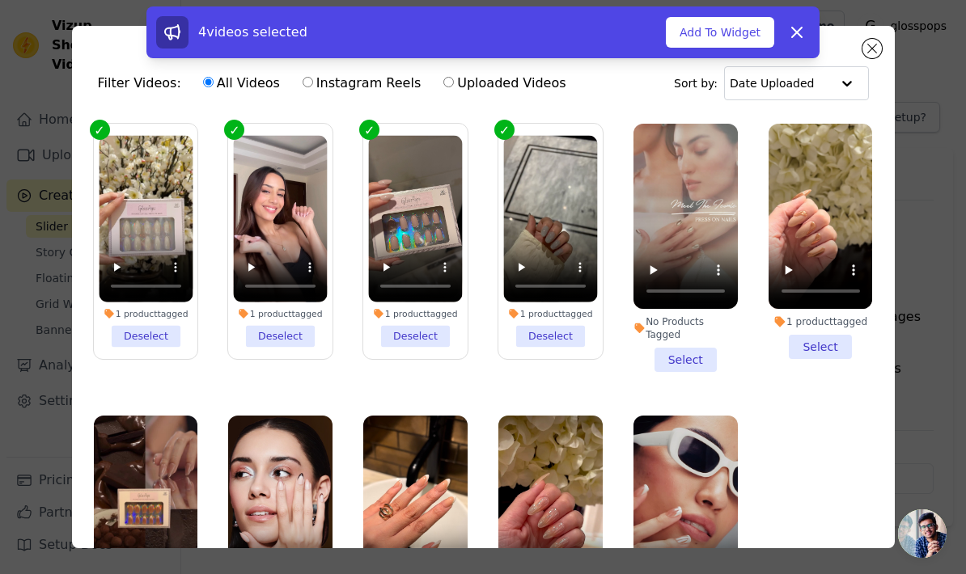
click at [820, 348] on li "1 product tagged Select" at bounding box center [820, 241] width 104 height 235
click at [0, 0] on input "1 product tagged Select" at bounding box center [0, 0] width 0 height 0
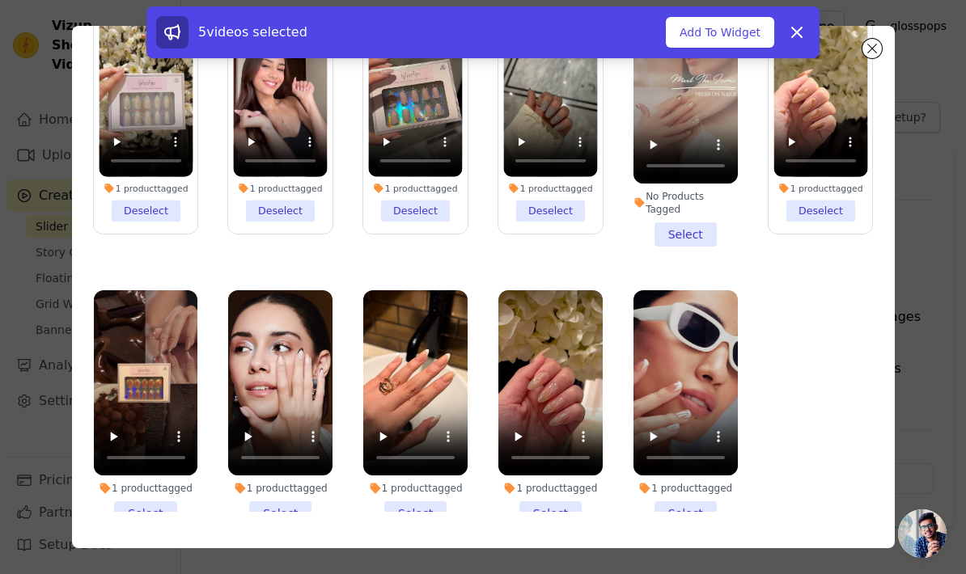
scroll to position [125, 0]
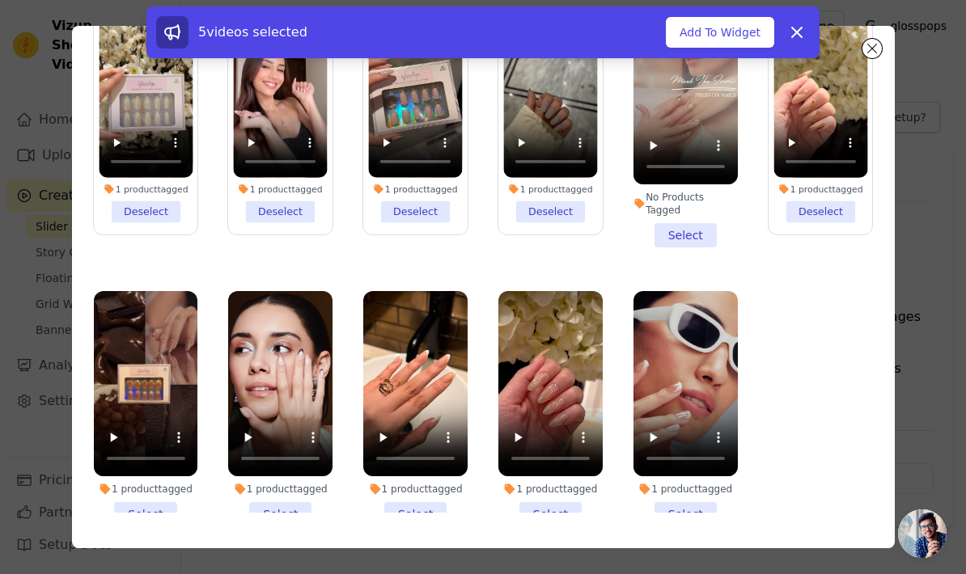
click at [162, 509] on li "1 product tagged Select" at bounding box center [146, 408] width 104 height 235
click at [0, 0] on input "1 product tagged Select" at bounding box center [0, 0] width 0 height 0
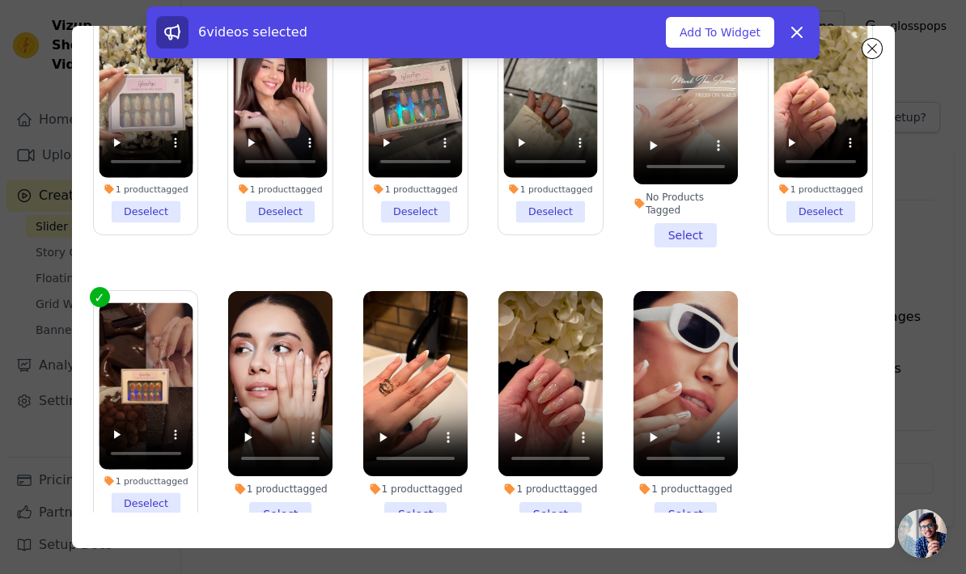
click at [272, 513] on li "1 product tagged Select" at bounding box center [280, 408] width 104 height 235
click at [0, 0] on input "1 product tagged Select" at bounding box center [0, 0] width 0 height 0
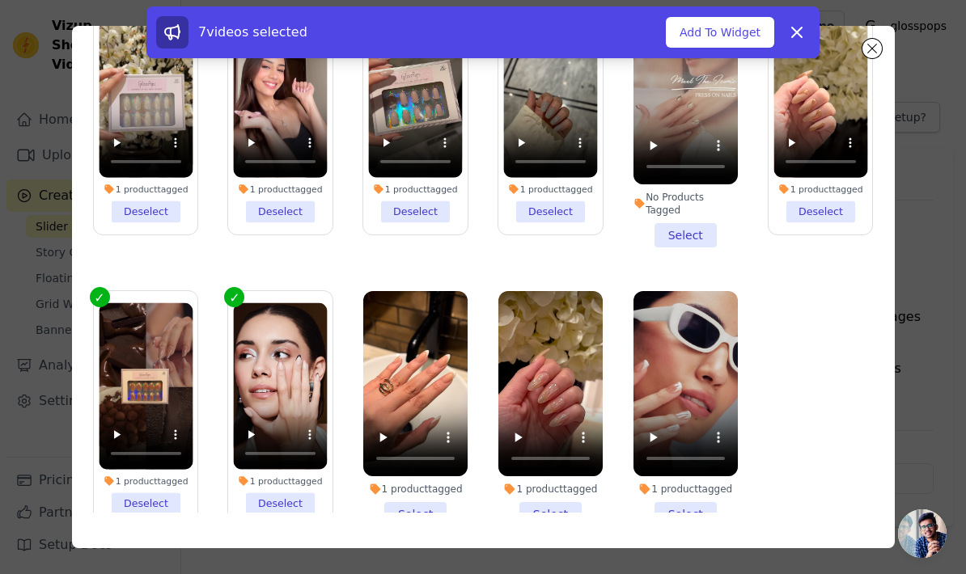
click at [387, 511] on li "1 product tagged Select" at bounding box center [415, 408] width 104 height 235
click at [0, 0] on input "1 product tagged Select" at bounding box center [0, 0] width 0 height 0
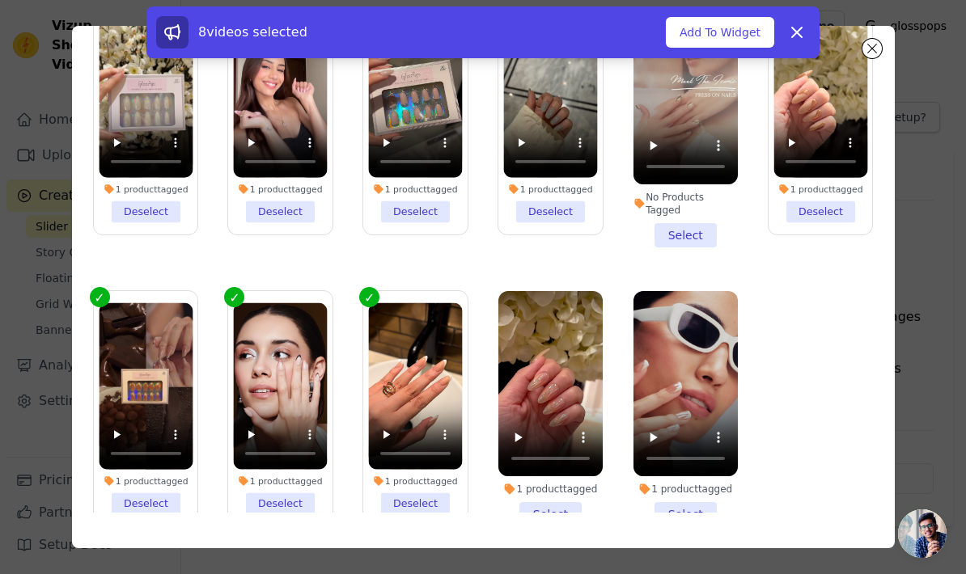
click at [569, 505] on li "1 product tagged Select" at bounding box center [550, 408] width 104 height 235
click at [0, 0] on input "1 product tagged Select" at bounding box center [0, 0] width 0 height 0
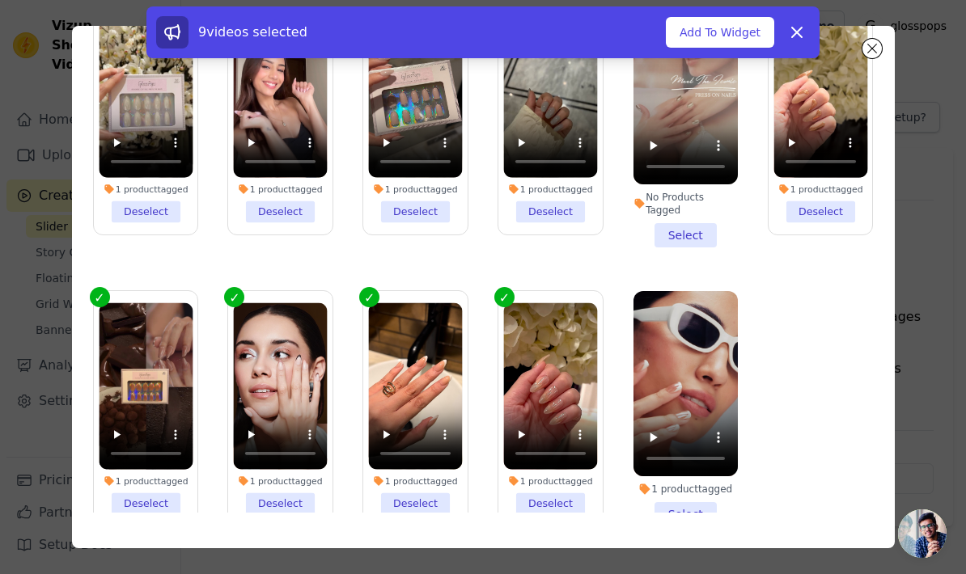
click at [569, 505] on li "1 product tagged Deselect" at bounding box center [550, 409] width 94 height 212
click at [0, 0] on input "1 product tagged Deselect" at bounding box center [0, 0] width 0 height 0
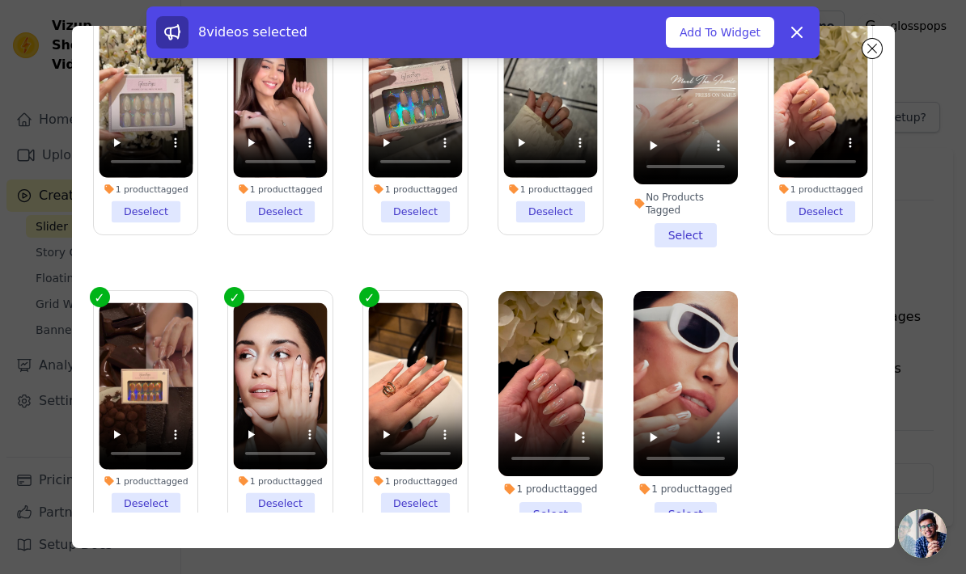
click at [572, 507] on li "1 product tagged Select" at bounding box center [550, 408] width 104 height 235
click at [0, 0] on input "1 product tagged Select" at bounding box center [0, 0] width 0 height 0
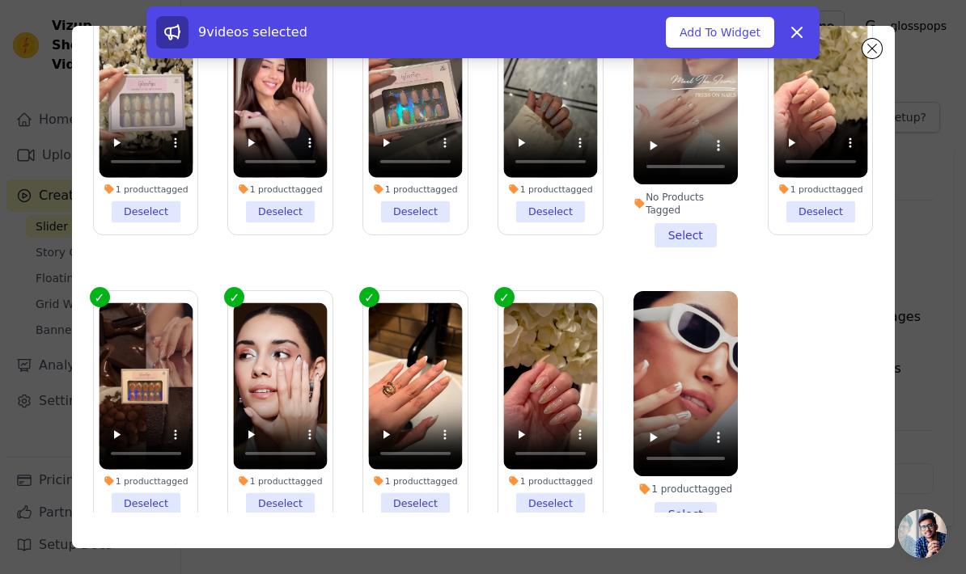
click at [714, 514] on li "1 product tagged Select" at bounding box center [685, 408] width 104 height 235
click at [0, 0] on input "1 product tagged Select" at bounding box center [0, 0] width 0 height 0
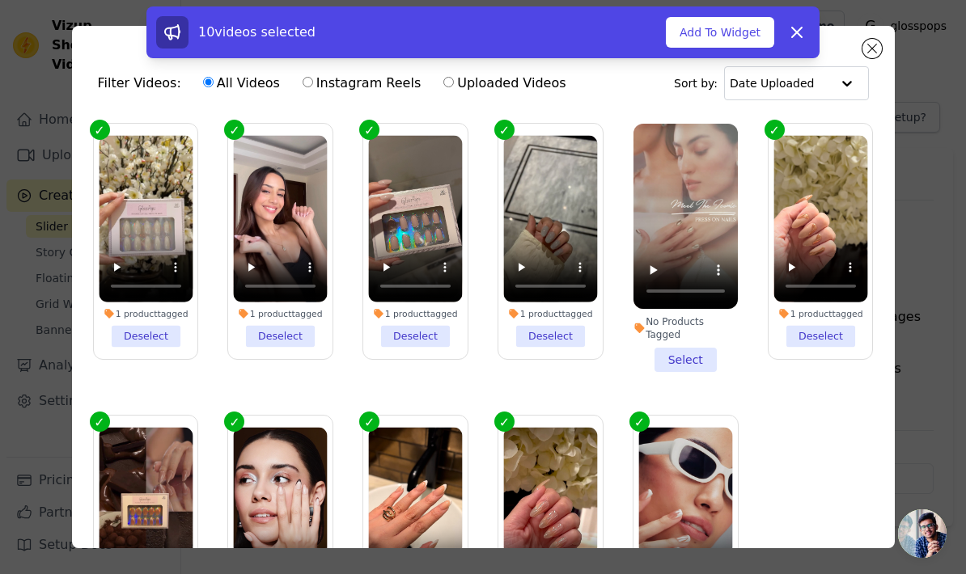
scroll to position [0, 0]
click at [674, 278] on video at bounding box center [685, 216] width 104 height 185
click at [662, 294] on video at bounding box center [685, 216] width 104 height 185
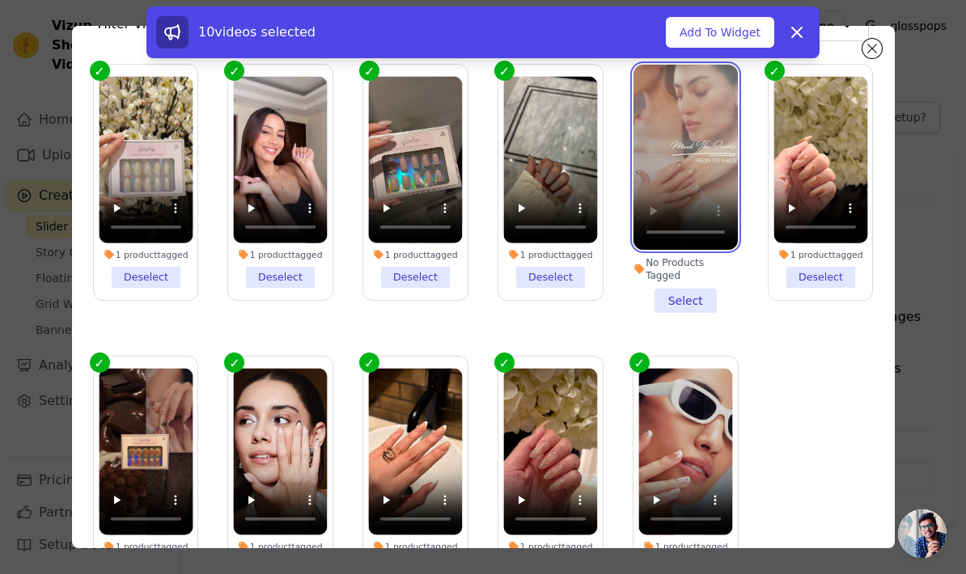
scroll to position [29, 0]
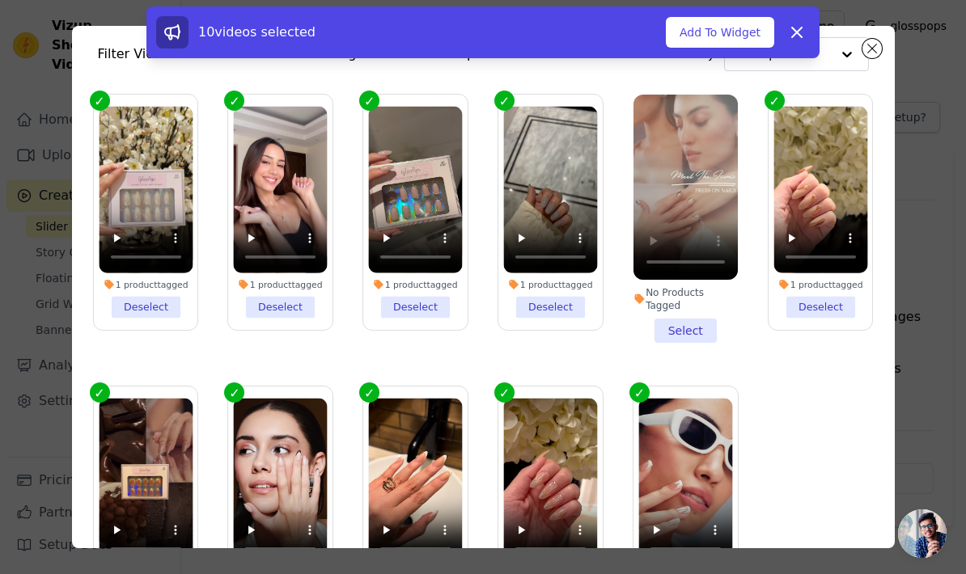
click at [691, 339] on li "No Products Tagged Select" at bounding box center [685, 219] width 104 height 248
click at [0, 0] on input "No Products Tagged Select" at bounding box center [0, 0] width 0 height 0
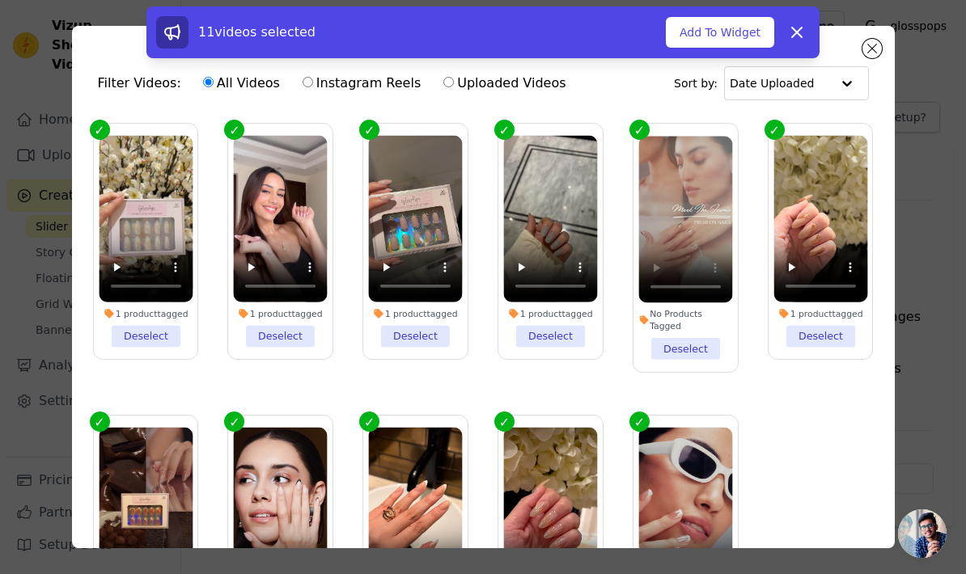
scroll to position [0, 0]
click at [705, 40] on button "Add To Widget" at bounding box center [720, 32] width 108 height 31
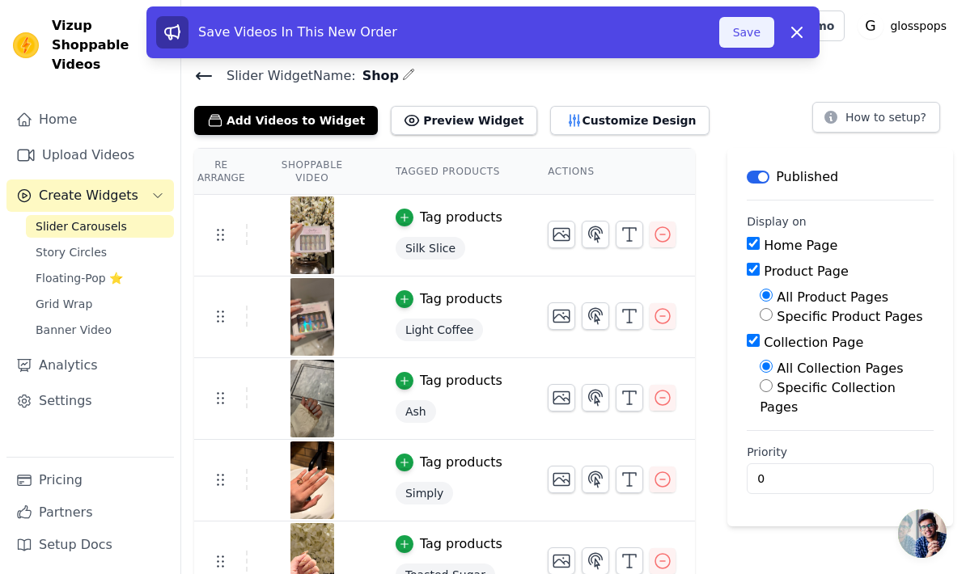
click at [758, 36] on button "Save" at bounding box center [746, 32] width 55 height 31
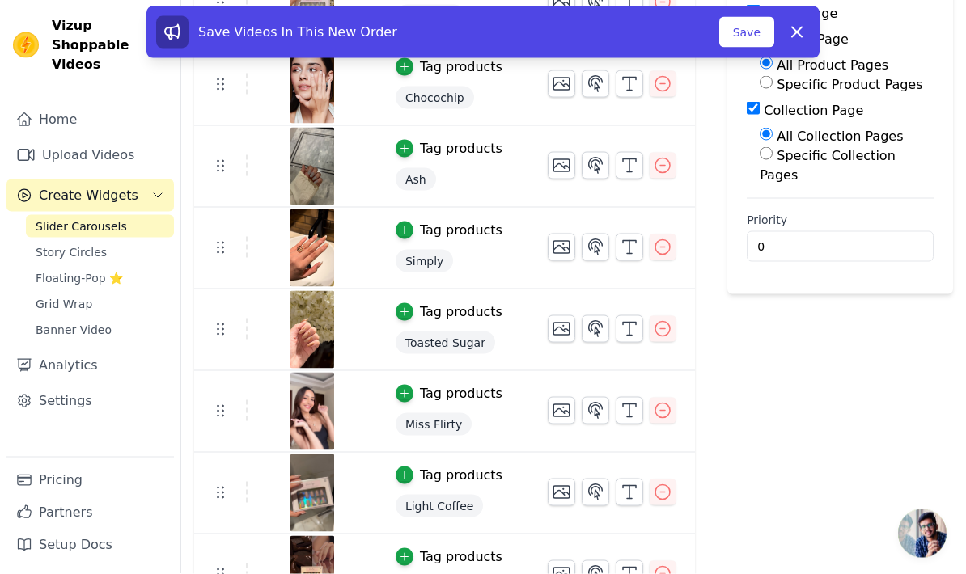
scroll to position [95, 0]
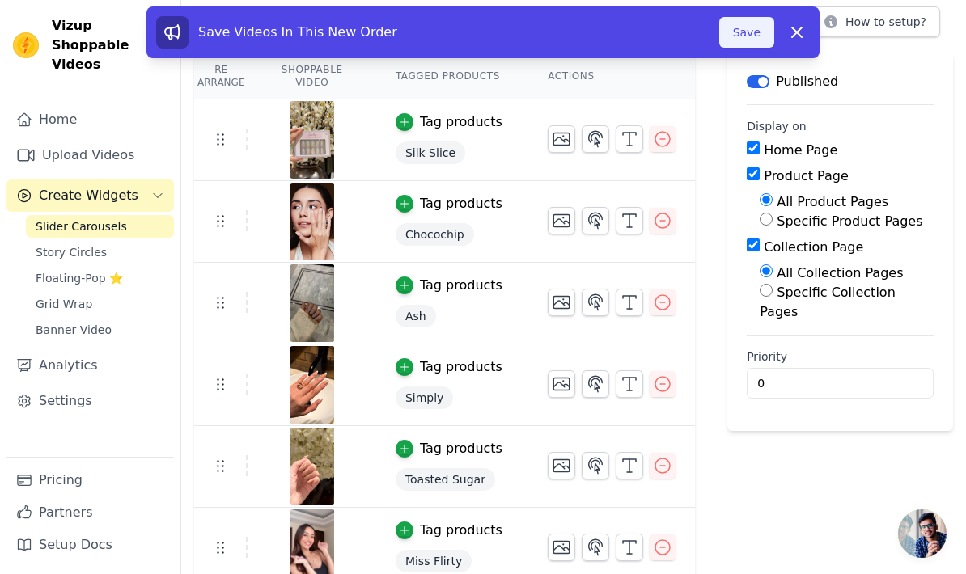
click at [749, 32] on button "Save" at bounding box center [746, 32] width 55 height 31
click at [750, 37] on div "Slider Widget Name: Shop Add Videos to Widget Preview Widget Customize Design H…" at bounding box center [573, 482] width 784 height 1027
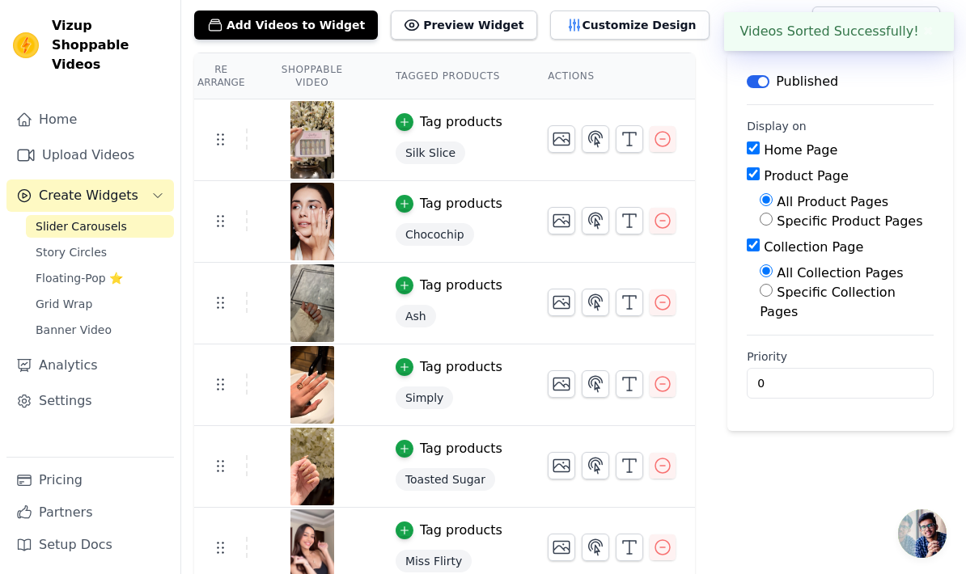
click at [750, 37] on div "Add Videos to Widget Preview Widget Customize Design How to setup?" at bounding box center [573, 22] width 759 height 36
